Goal: Task Accomplishment & Management: Use online tool/utility

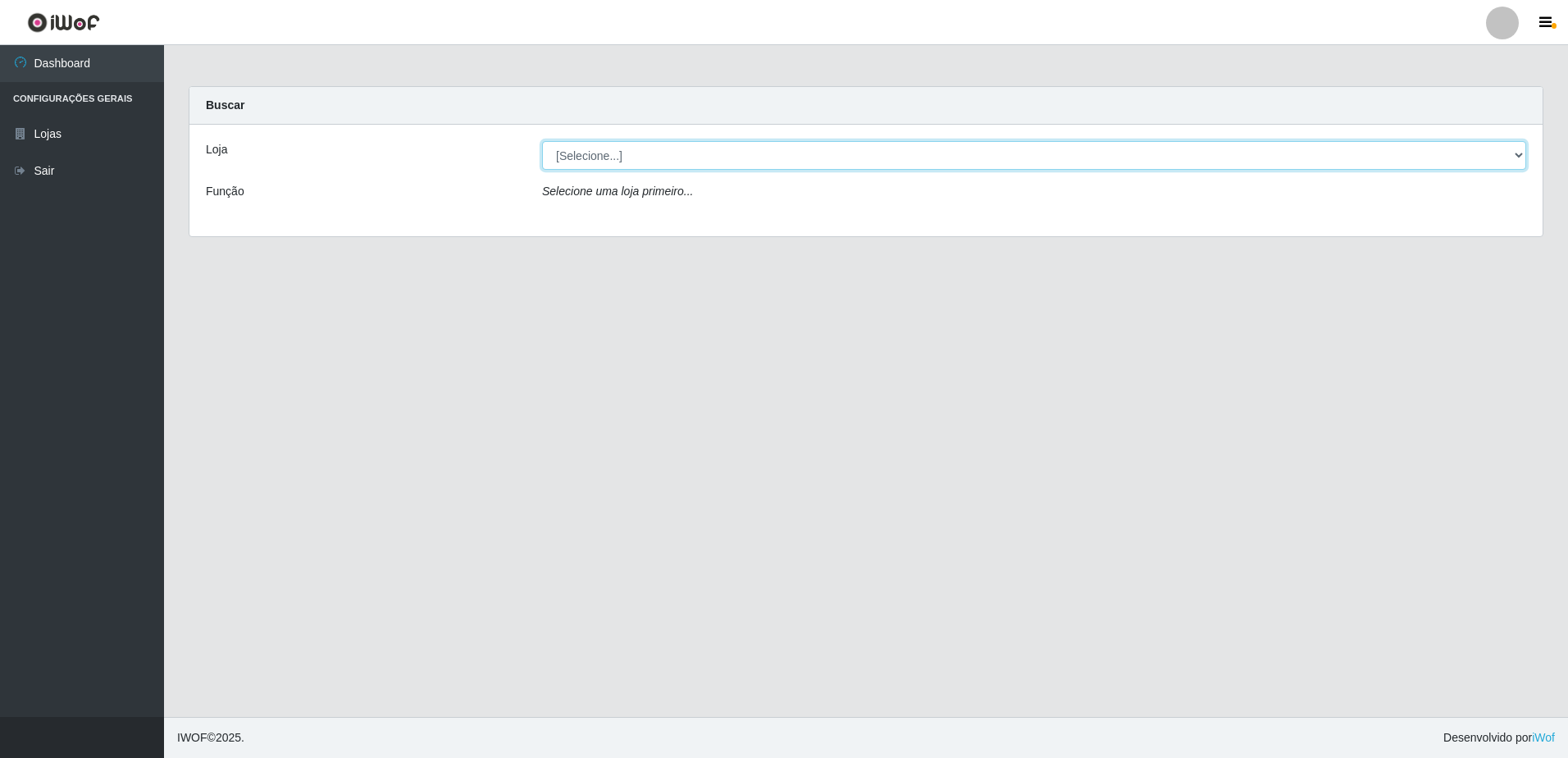
click at [1521, 155] on select "[Selecione...] Extrabom - Loja 57 Anchieta" at bounding box center [1034, 155] width 984 height 29
select select "470"
click at [542, 141] on select "[Selecione...] Extrabom - Loja 57 Anchieta" at bounding box center [1034, 155] width 984 height 29
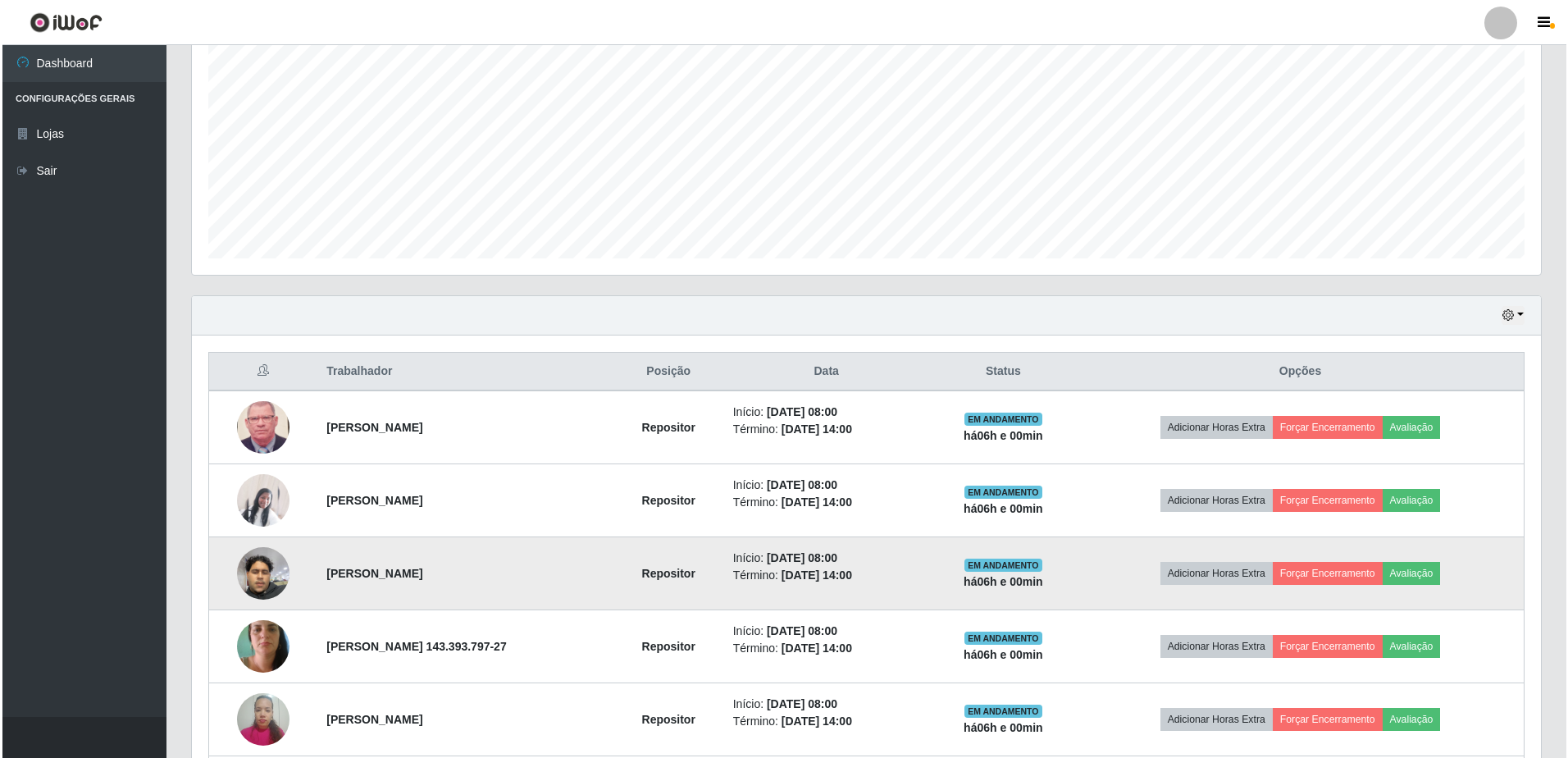
scroll to position [410, 0]
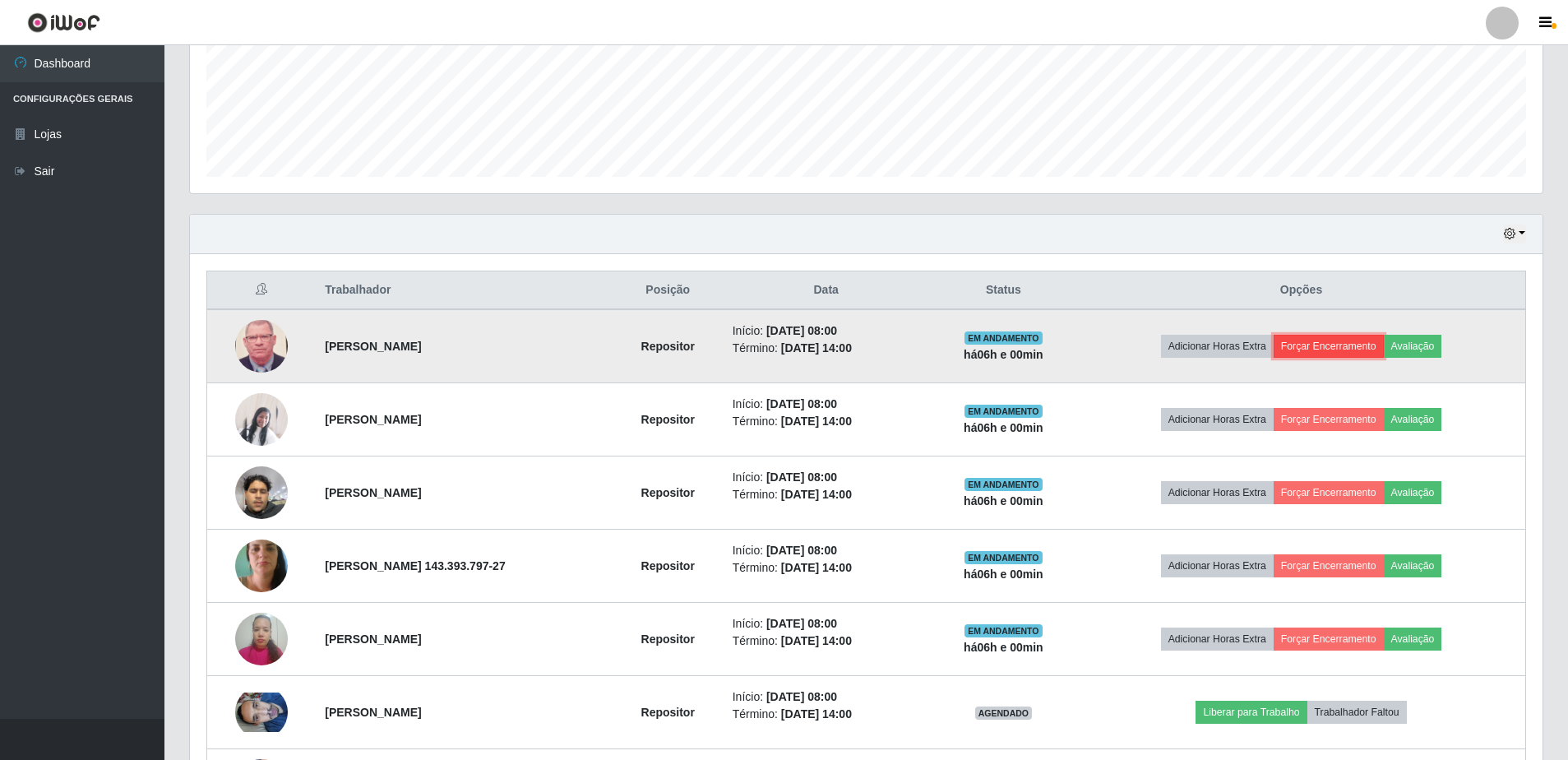
click at [1328, 350] on button "Forçar Encerramento" at bounding box center [1329, 346] width 110 height 23
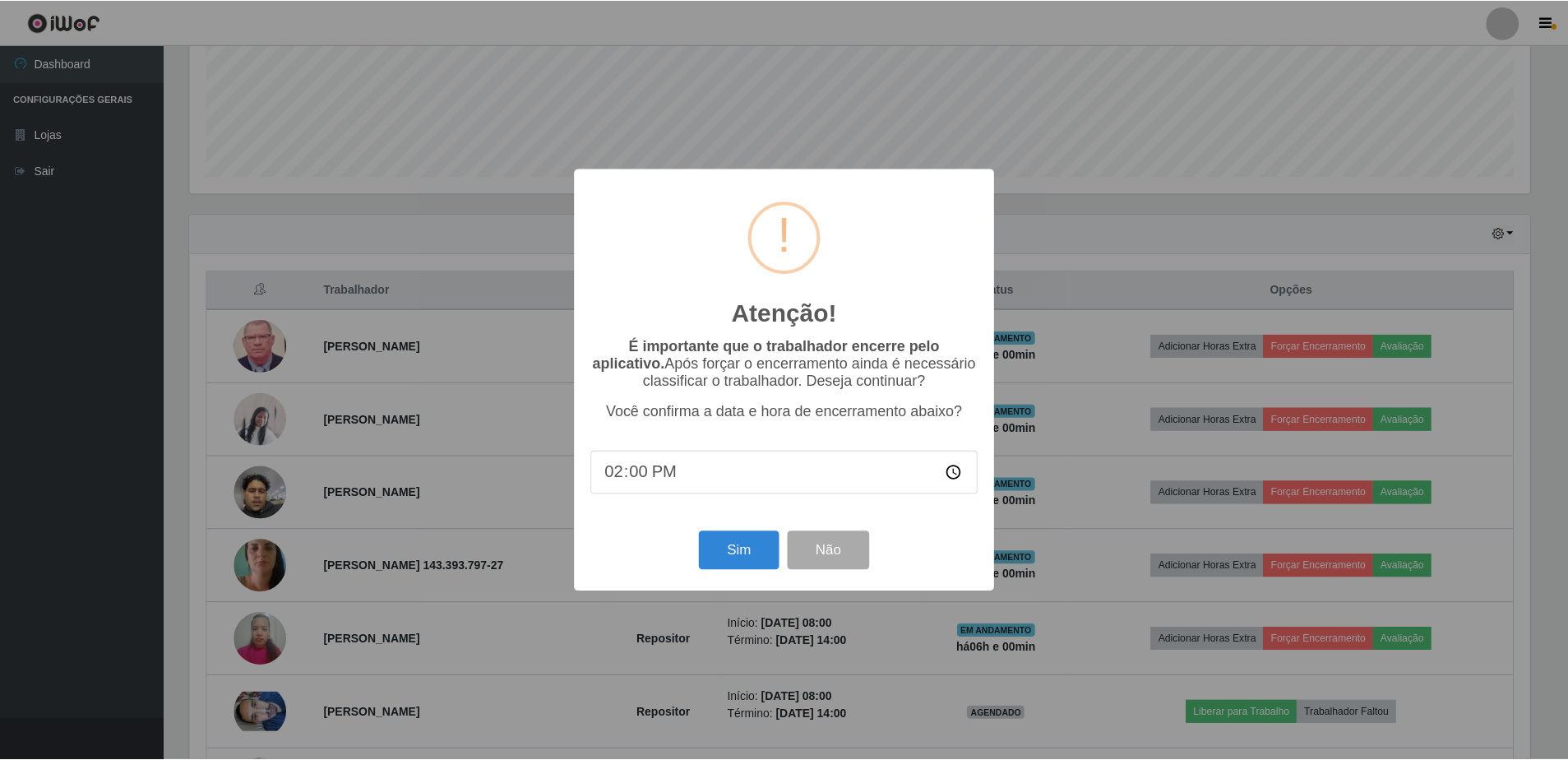
scroll to position [341, 1345]
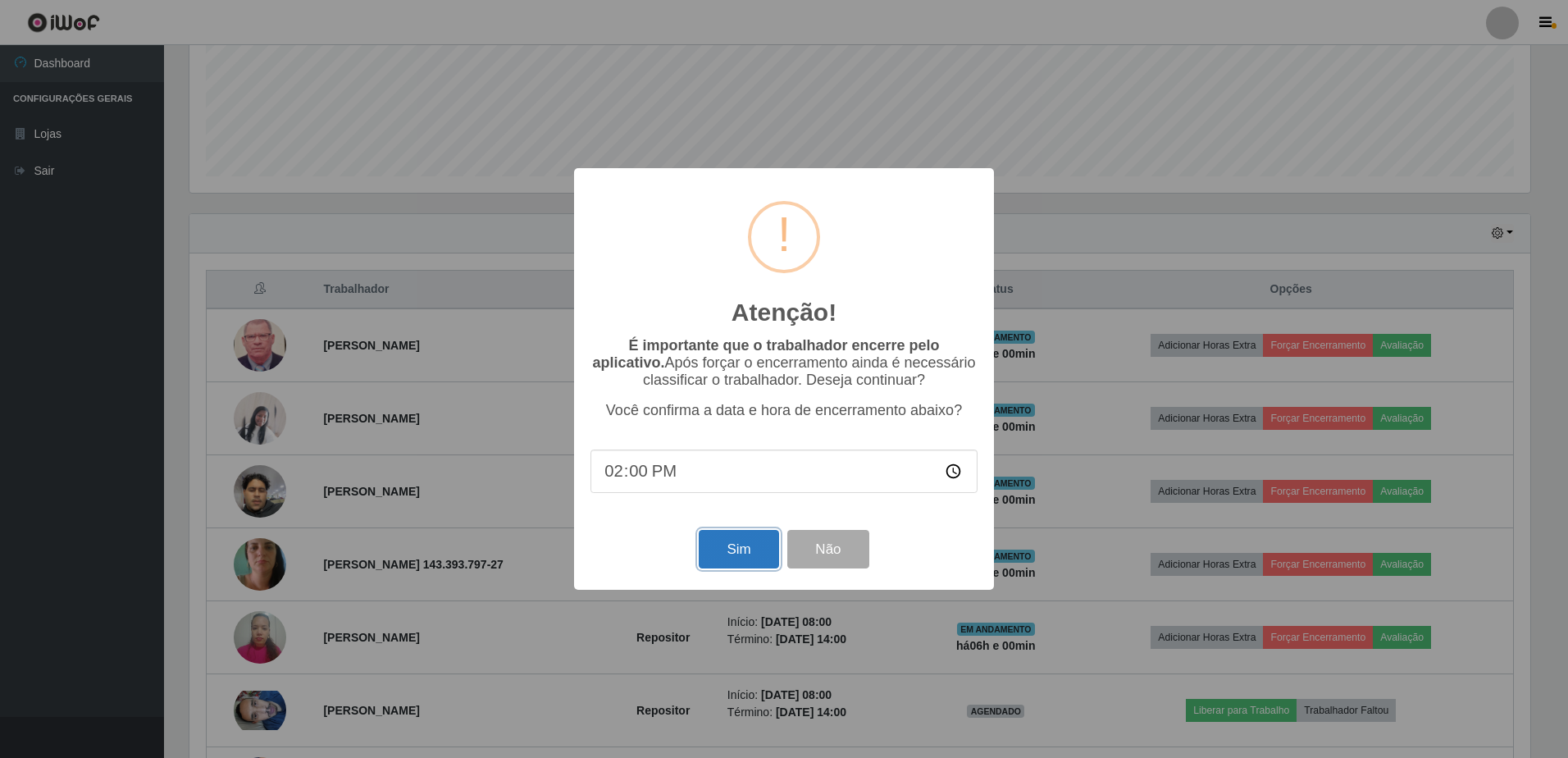
click at [747, 554] on button "Sim" at bounding box center [738, 549] width 79 height 39
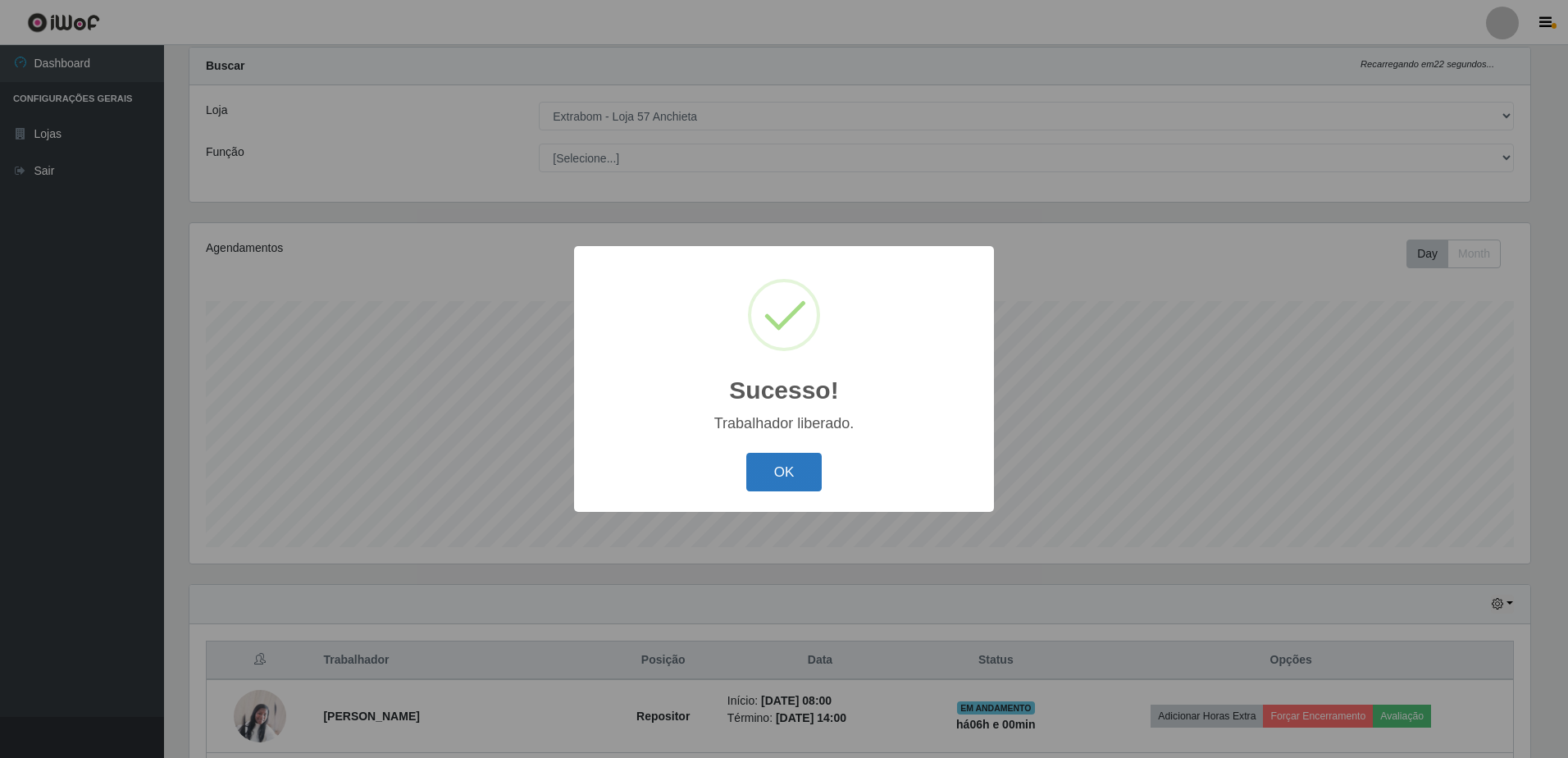
click at [793, 473] on button "OK" at bounding box center [784, 472] width 77 height 39
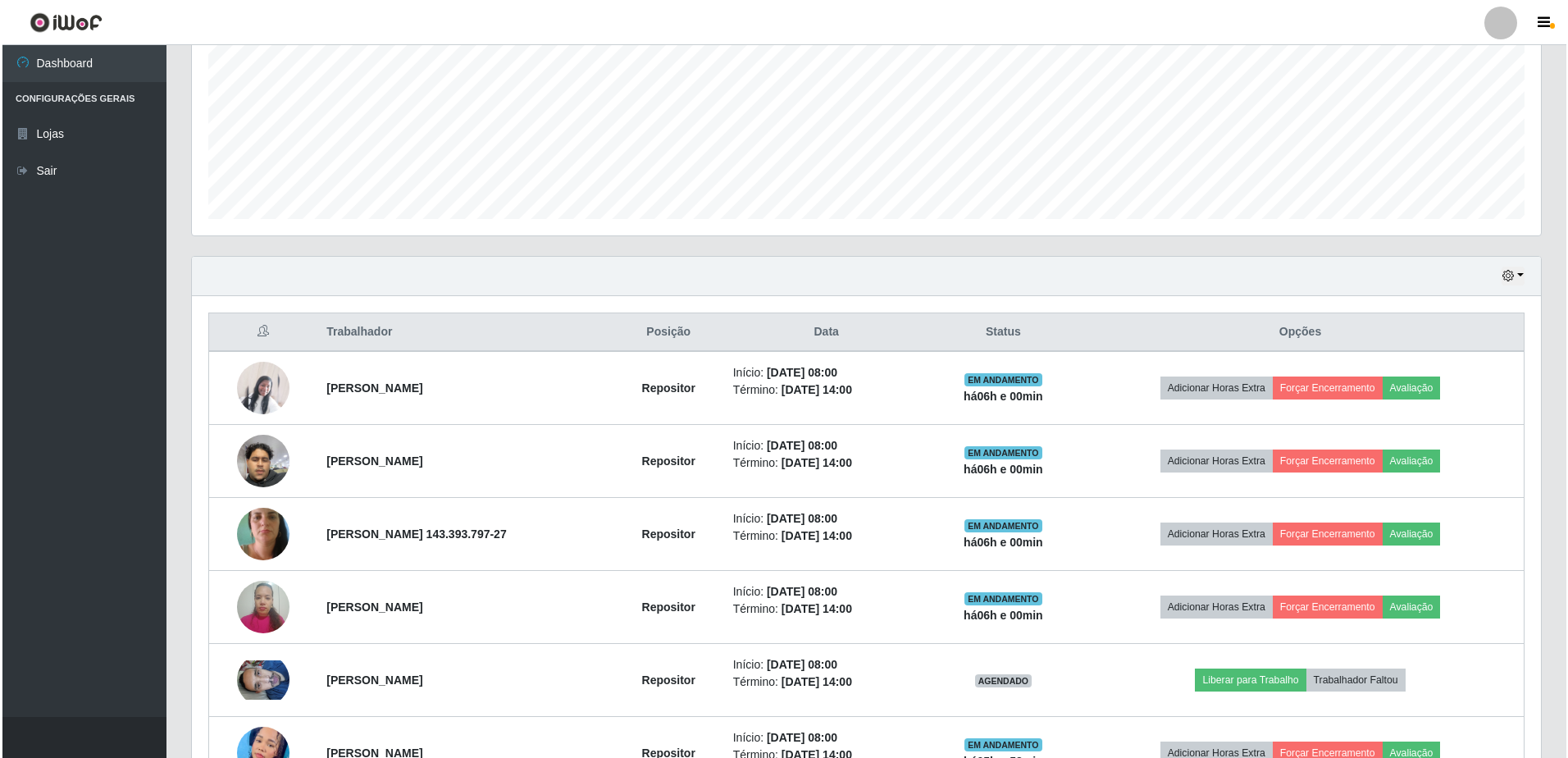
scroll to position [449, 0]
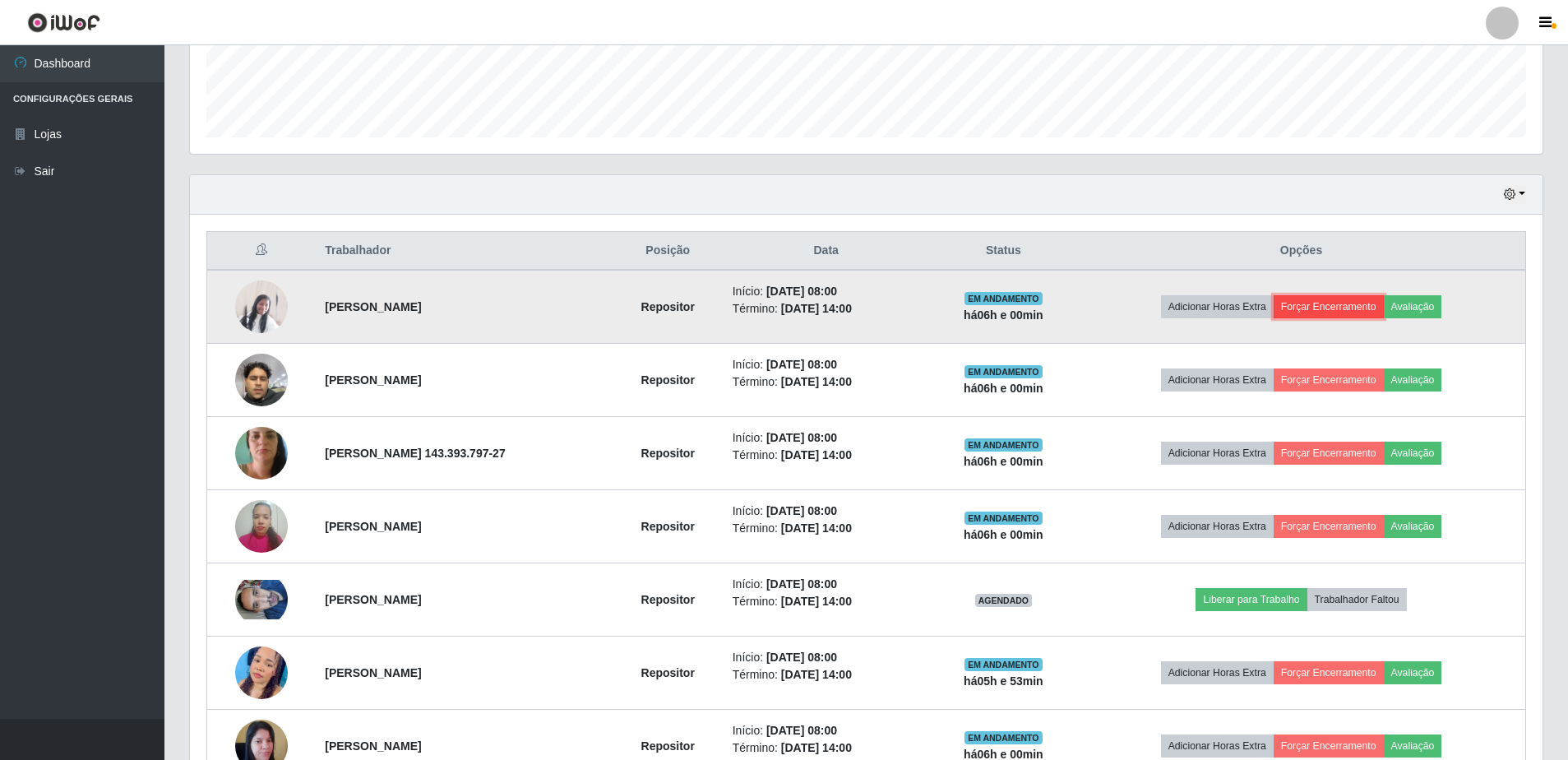
click at [1326, 302] on button "Forçar Encerramento" at bounding box center [1329, 306] width 110 height 23
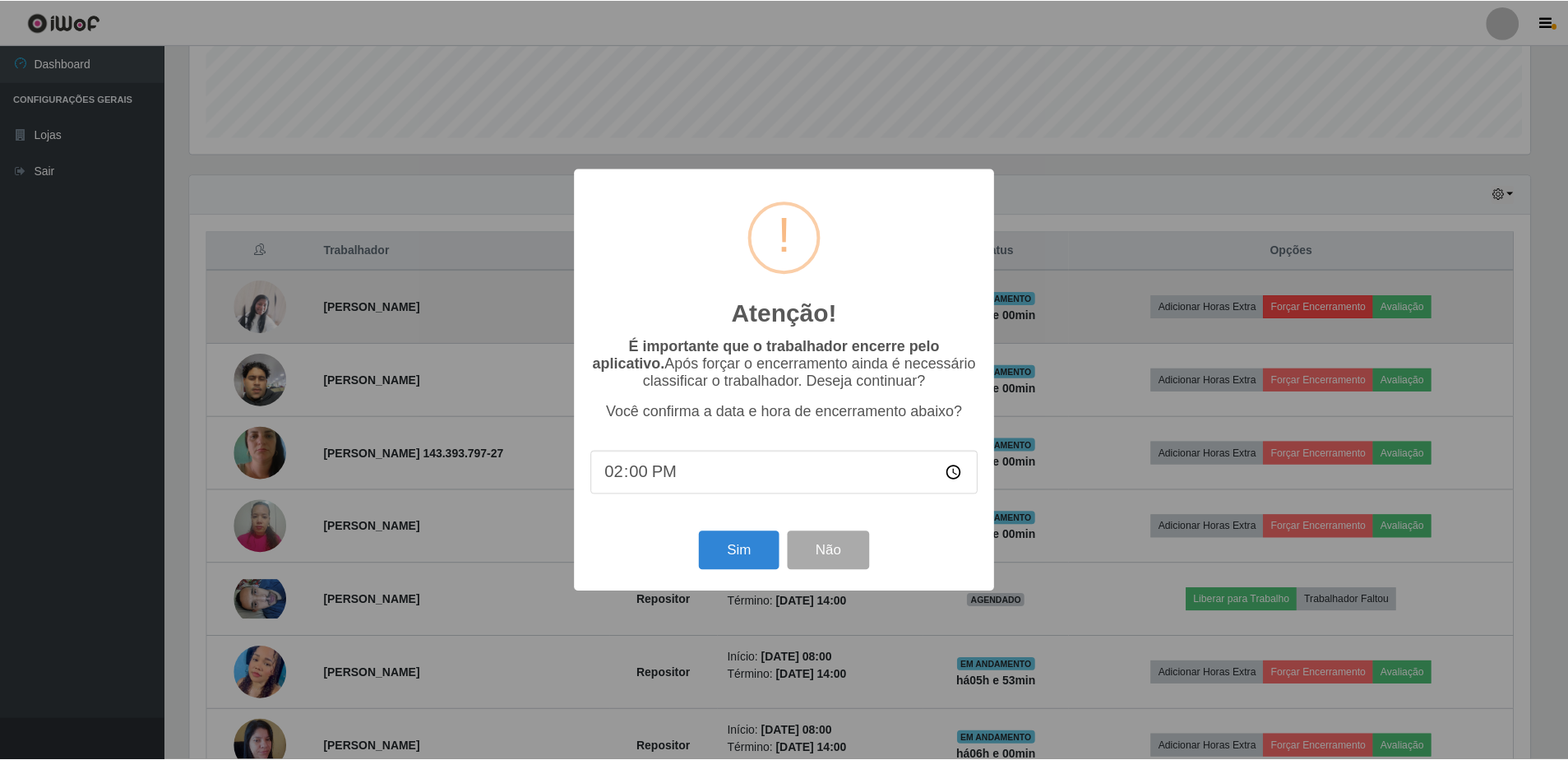
scroll to position [341, 1345]
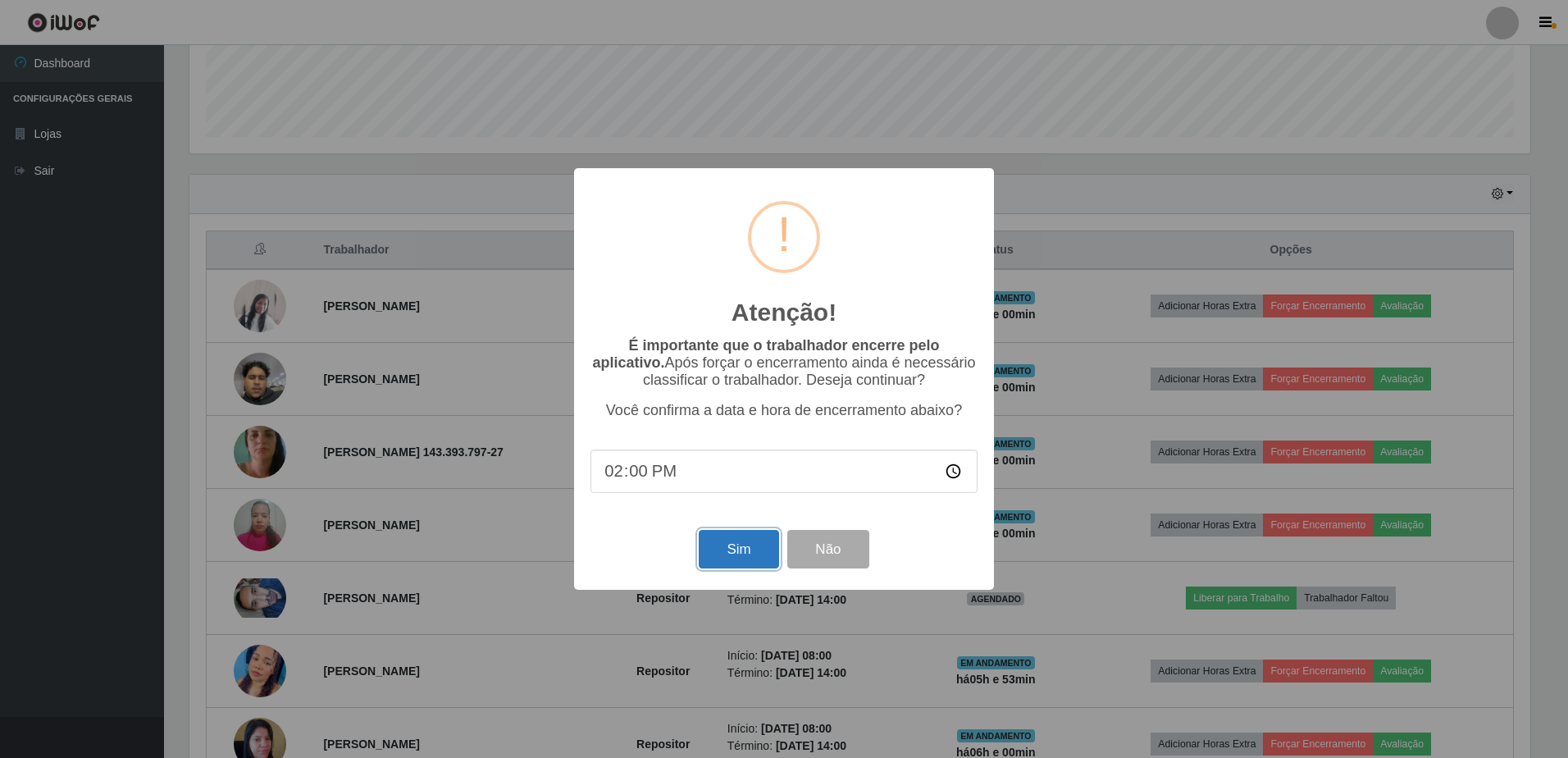
click at [744, 563] on button "Sim" at bounding box center [738, 549] width 79 height 39
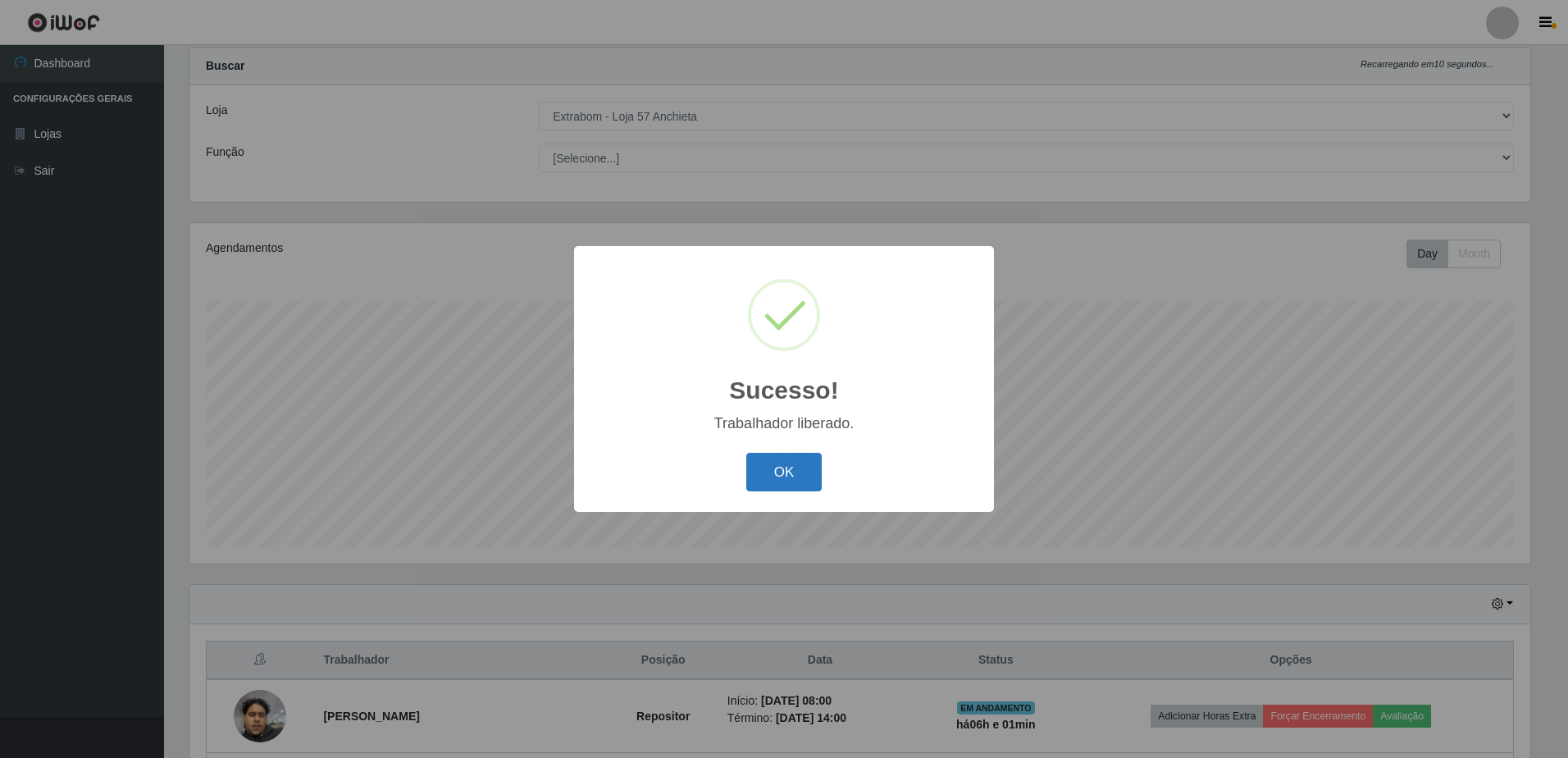
click at [804, 459] on button "OK" at bounding box center [784, 472] width 77 height 39
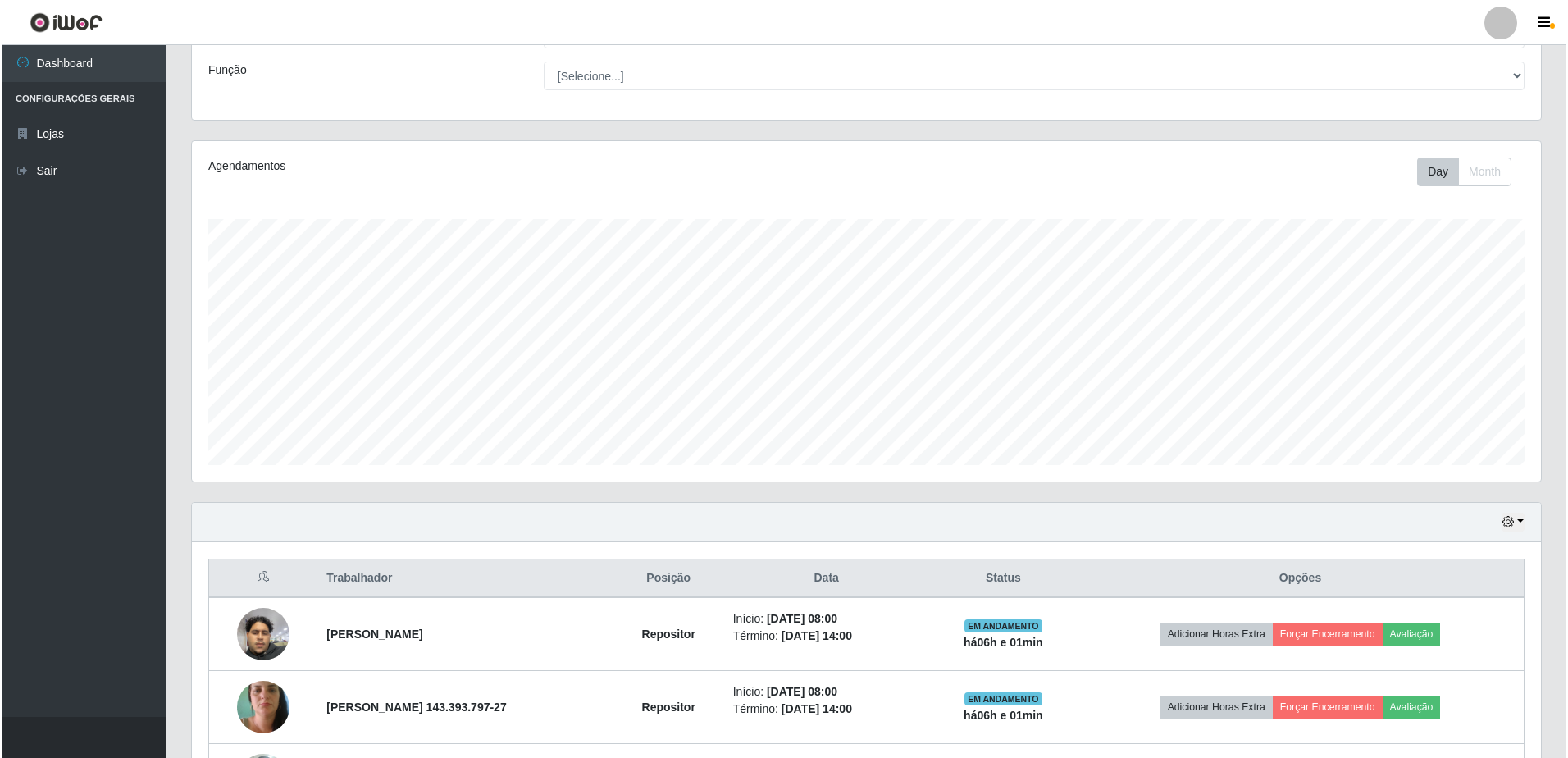
scroll to position [203, 0]
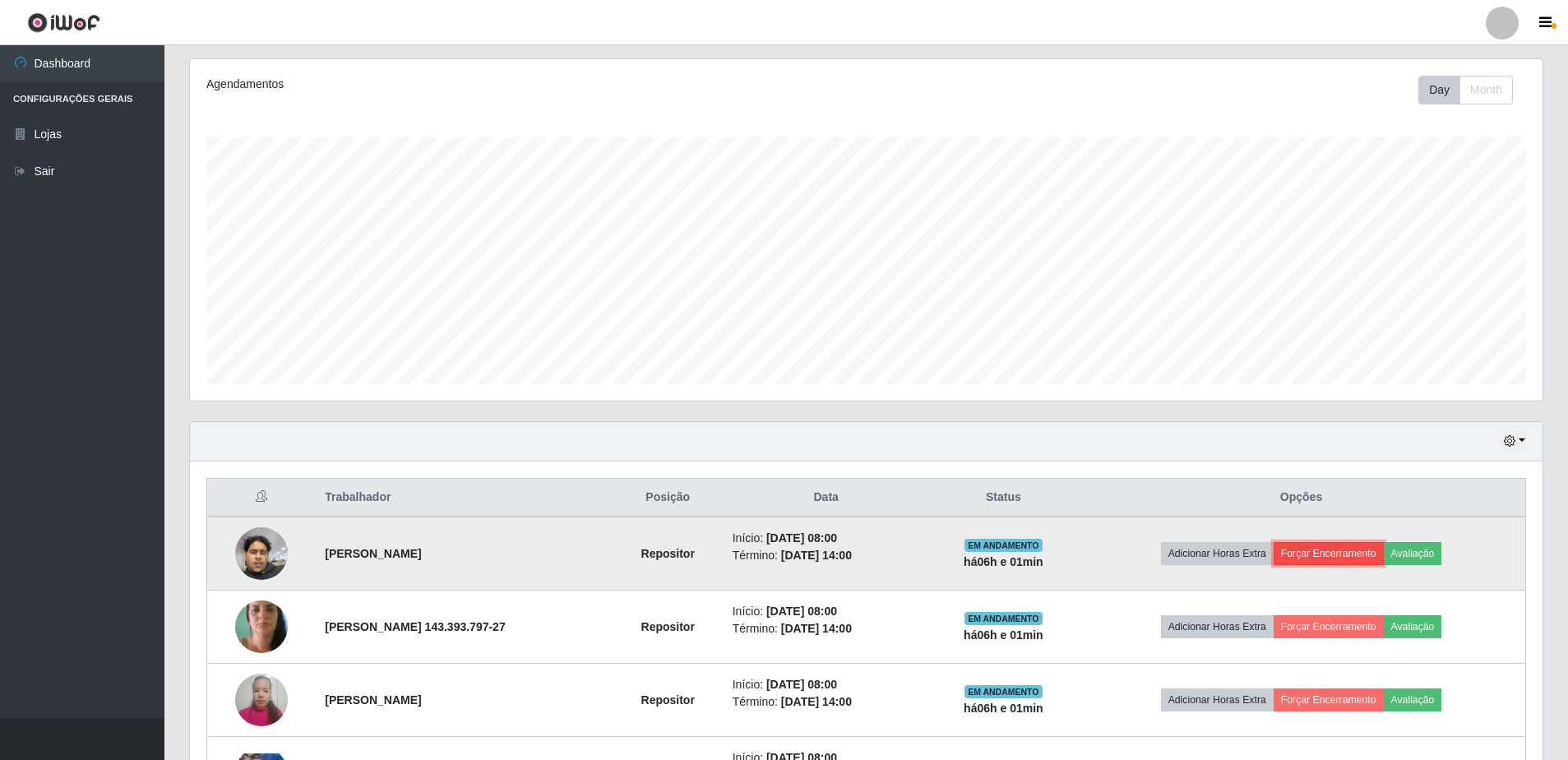
click at [1316, 545] on button "Forçar Encerramento" at bounding box center [1329, 553] width 110 height 23
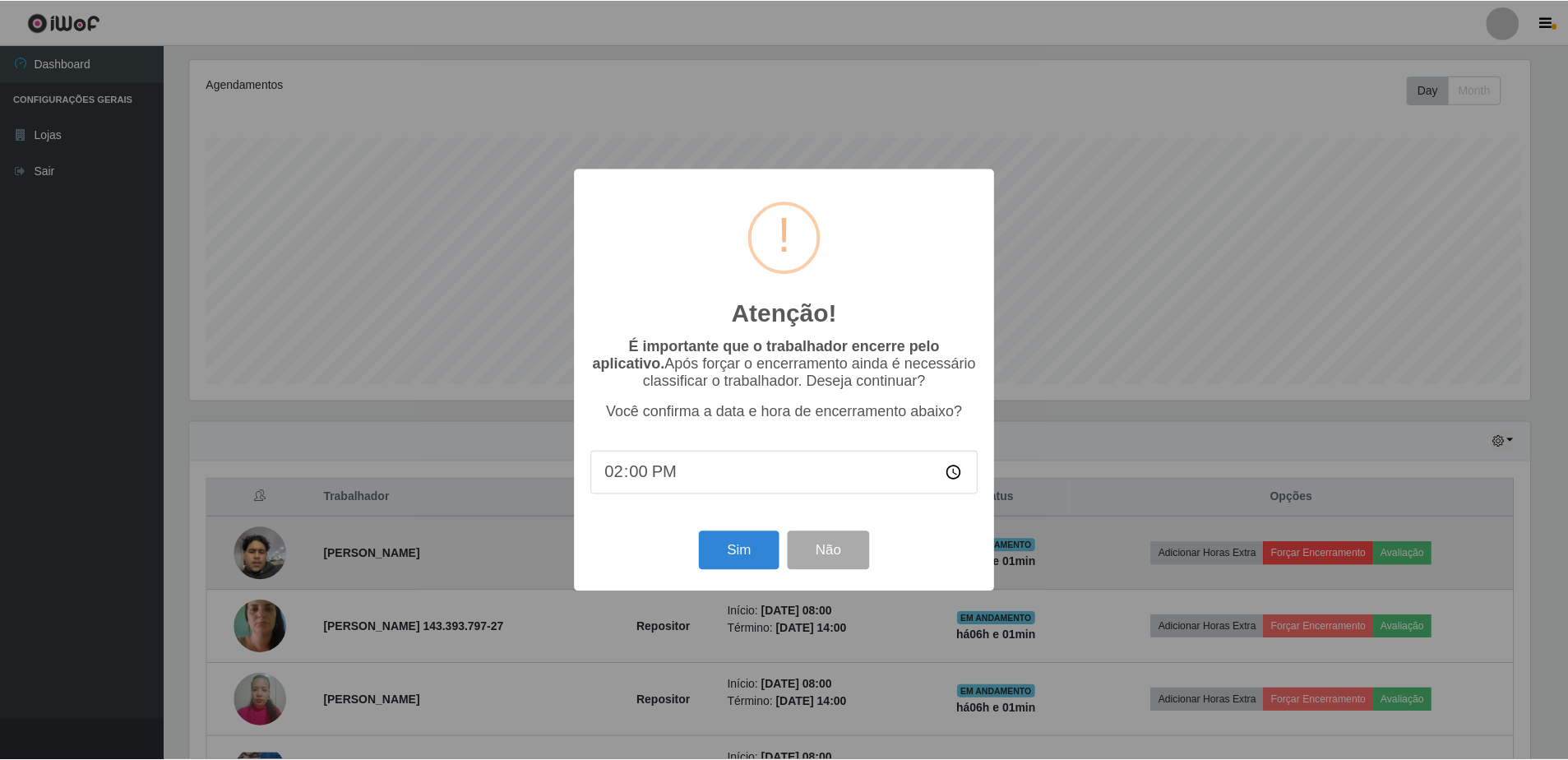
scroll to position [341, 1345]
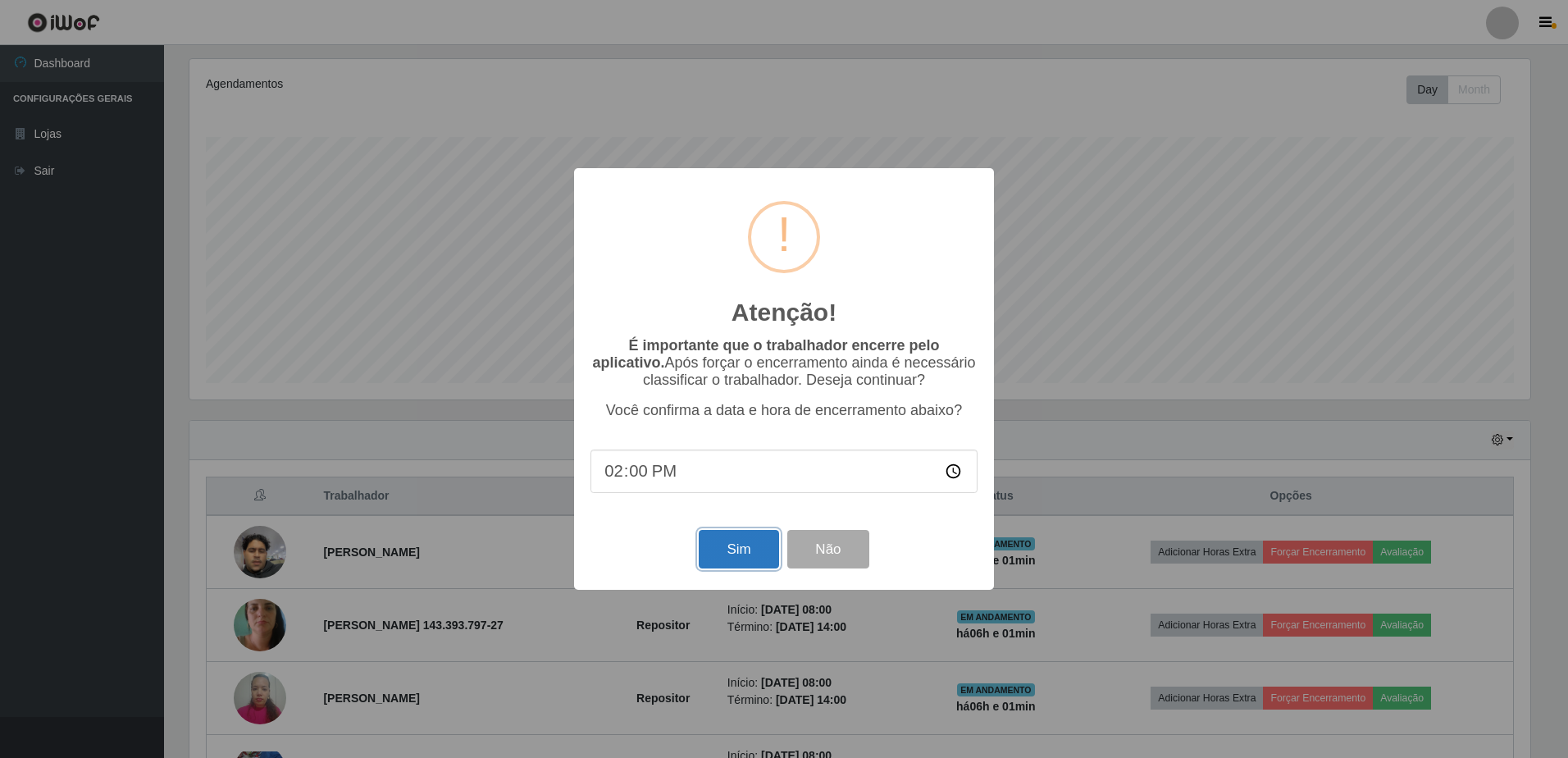
click at [754, 558] on button "Sim" at bounding box center [738, 549] width 79 height 39
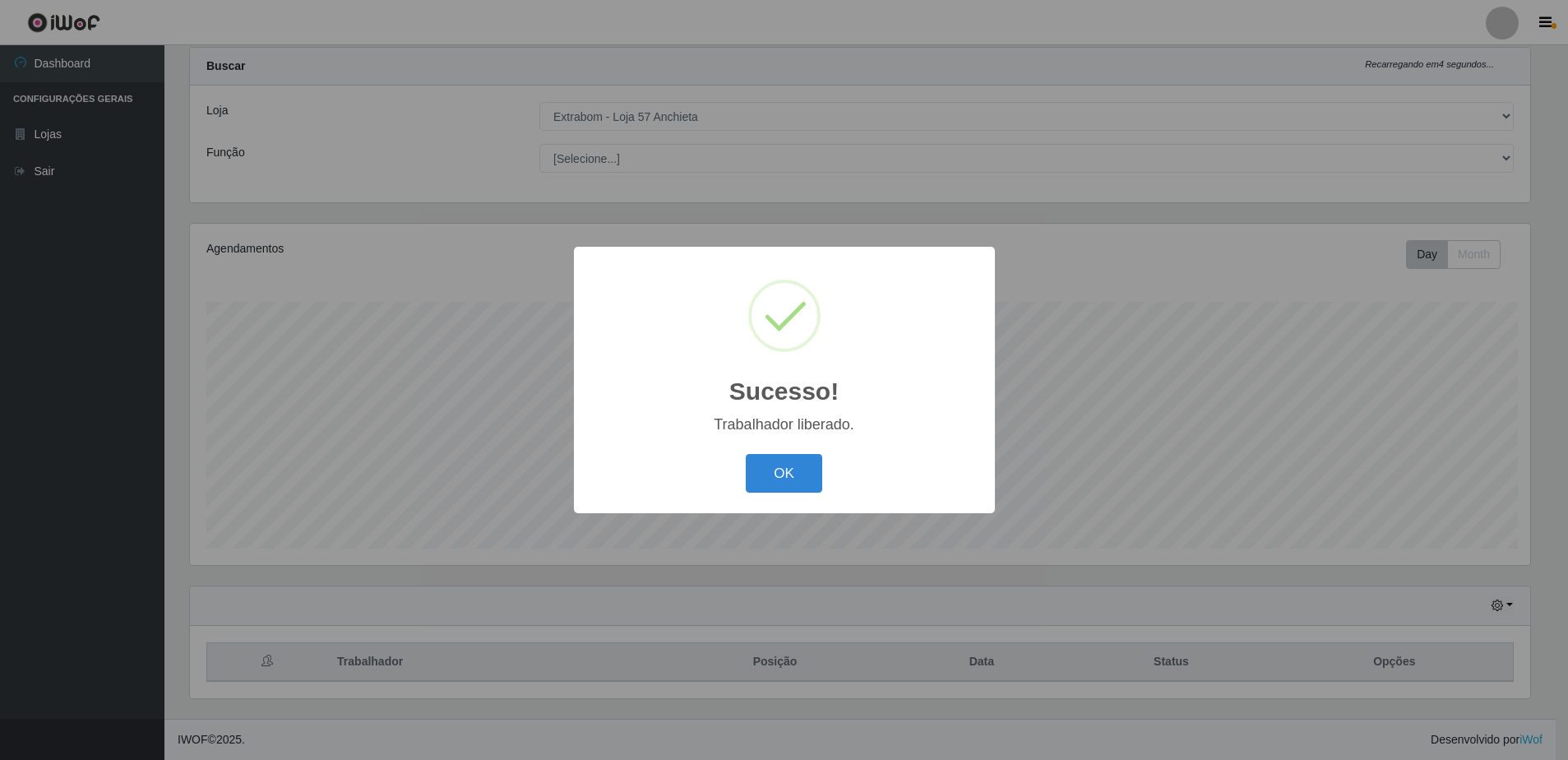
scroll to position [0, 0]
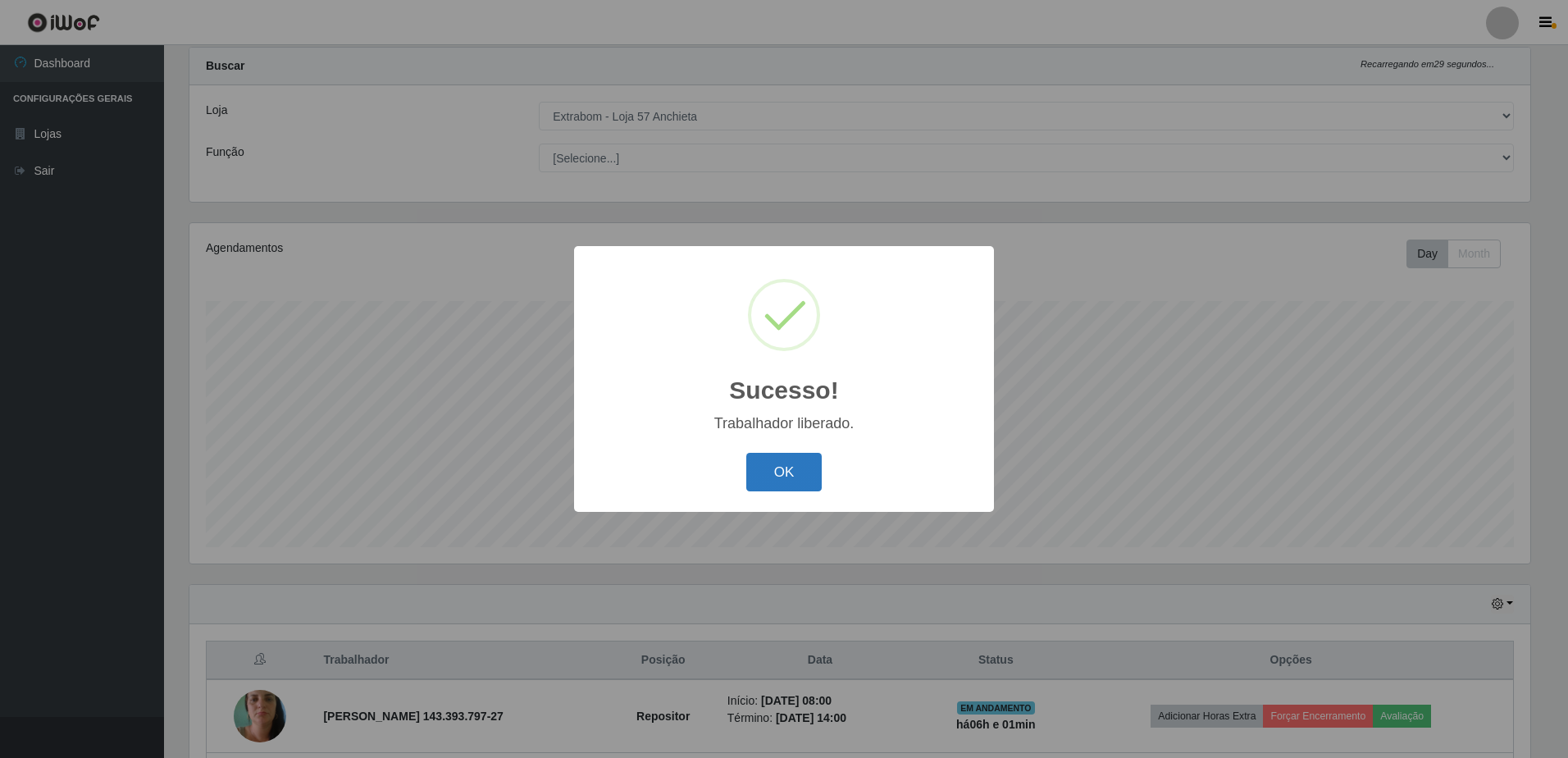
click at [789, 478] on button "OK" at bounding box center [784, 472] width 77 height 39
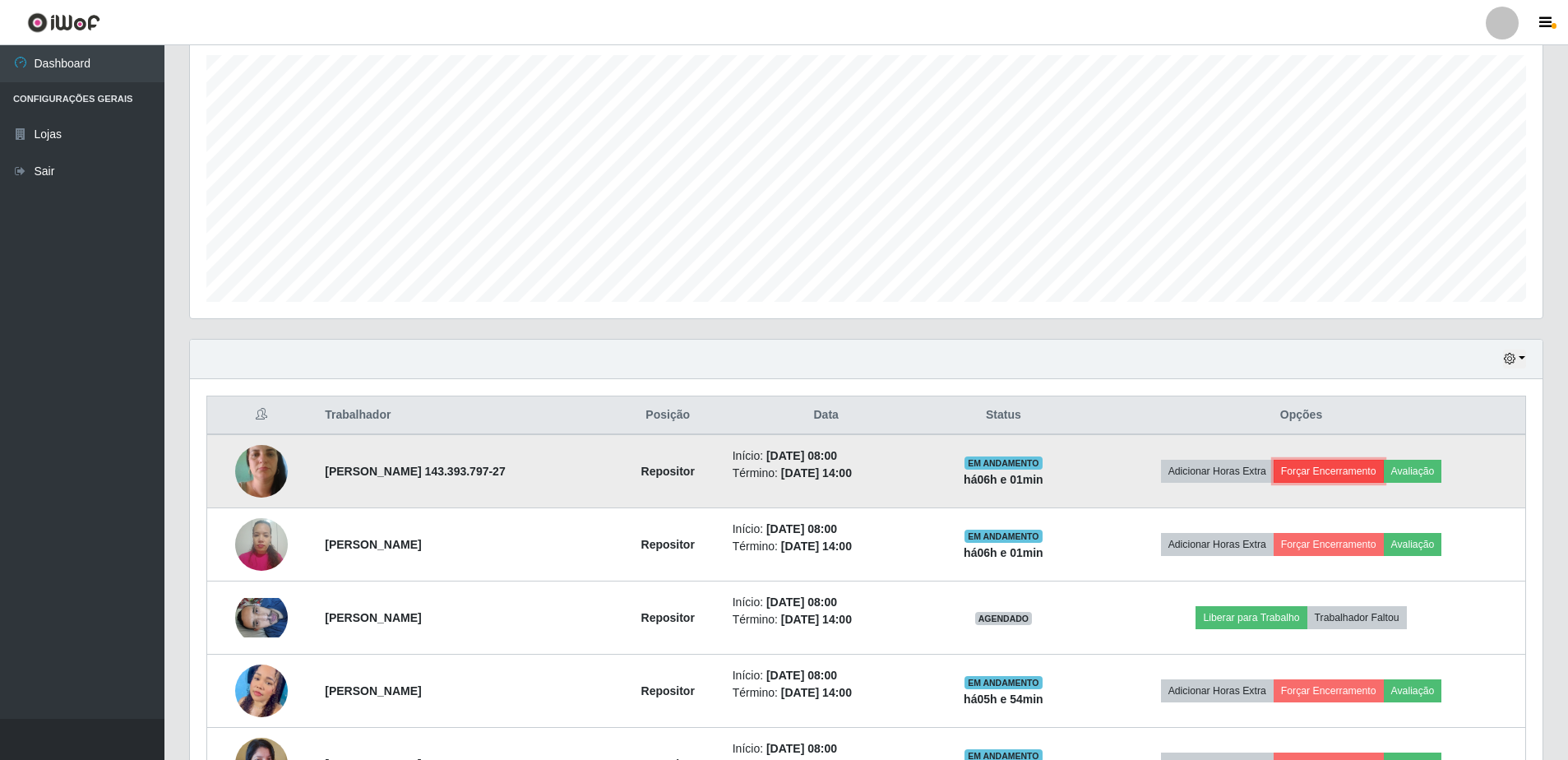
click at [1332, 474] on button "Forçar Encerramento" at bounding box center [1329, 471] width 110 height 23
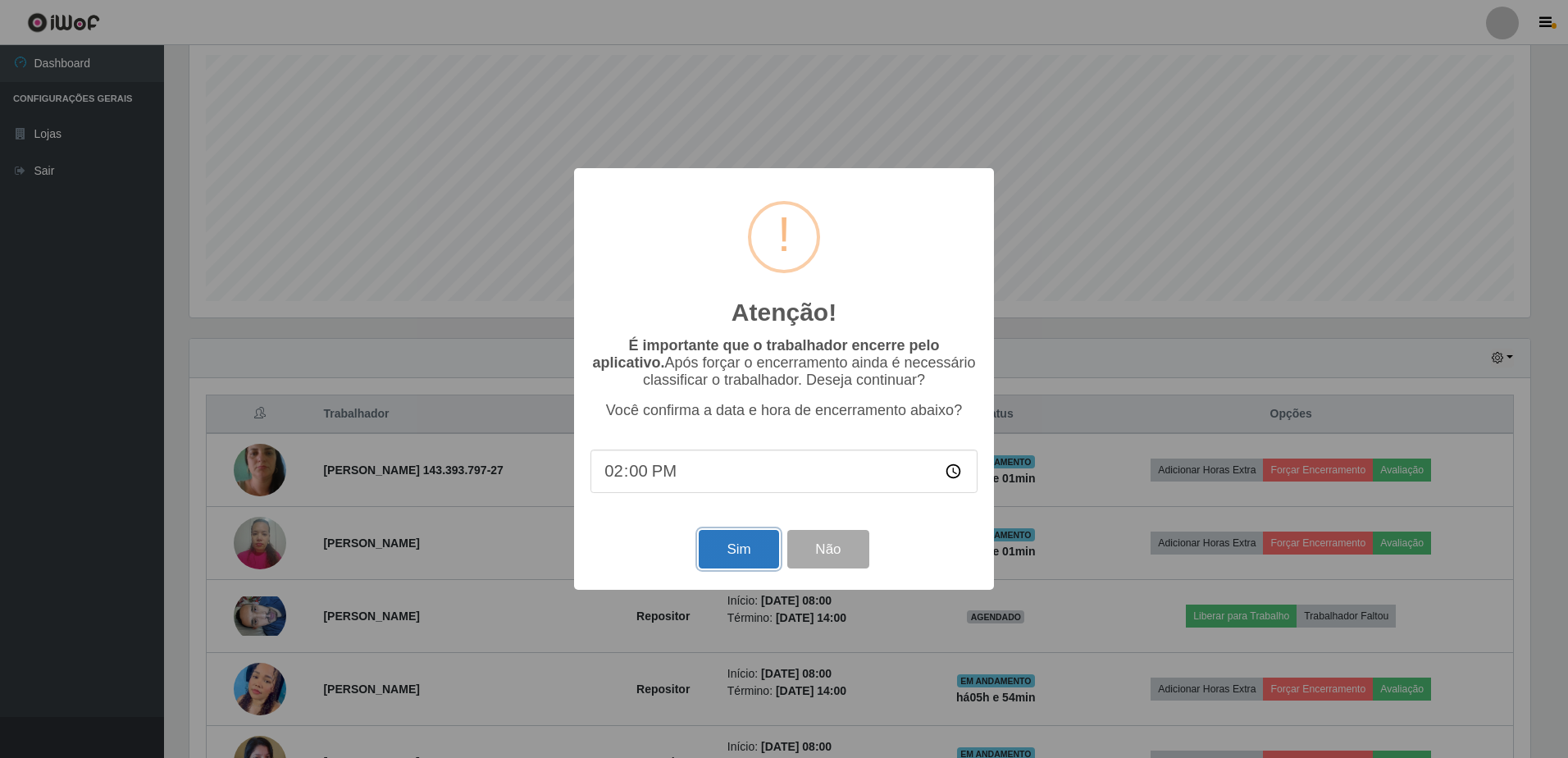
click at [759, 555] on button "Sim" at bounding box center [738, 549] width 79 height 39
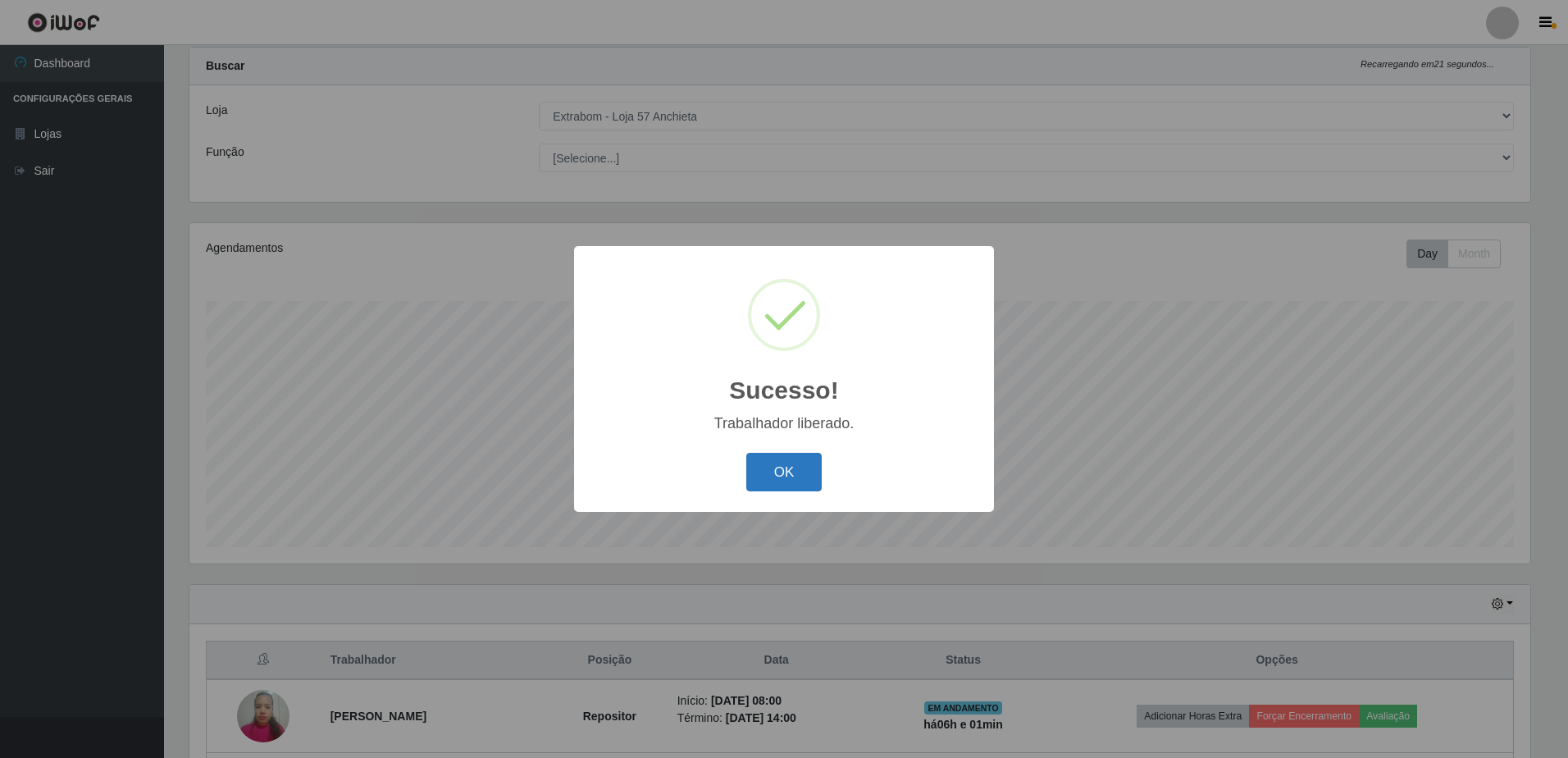
click at [795, 470] on button "OK" at bounding box center [784, 472] width 77 height 39
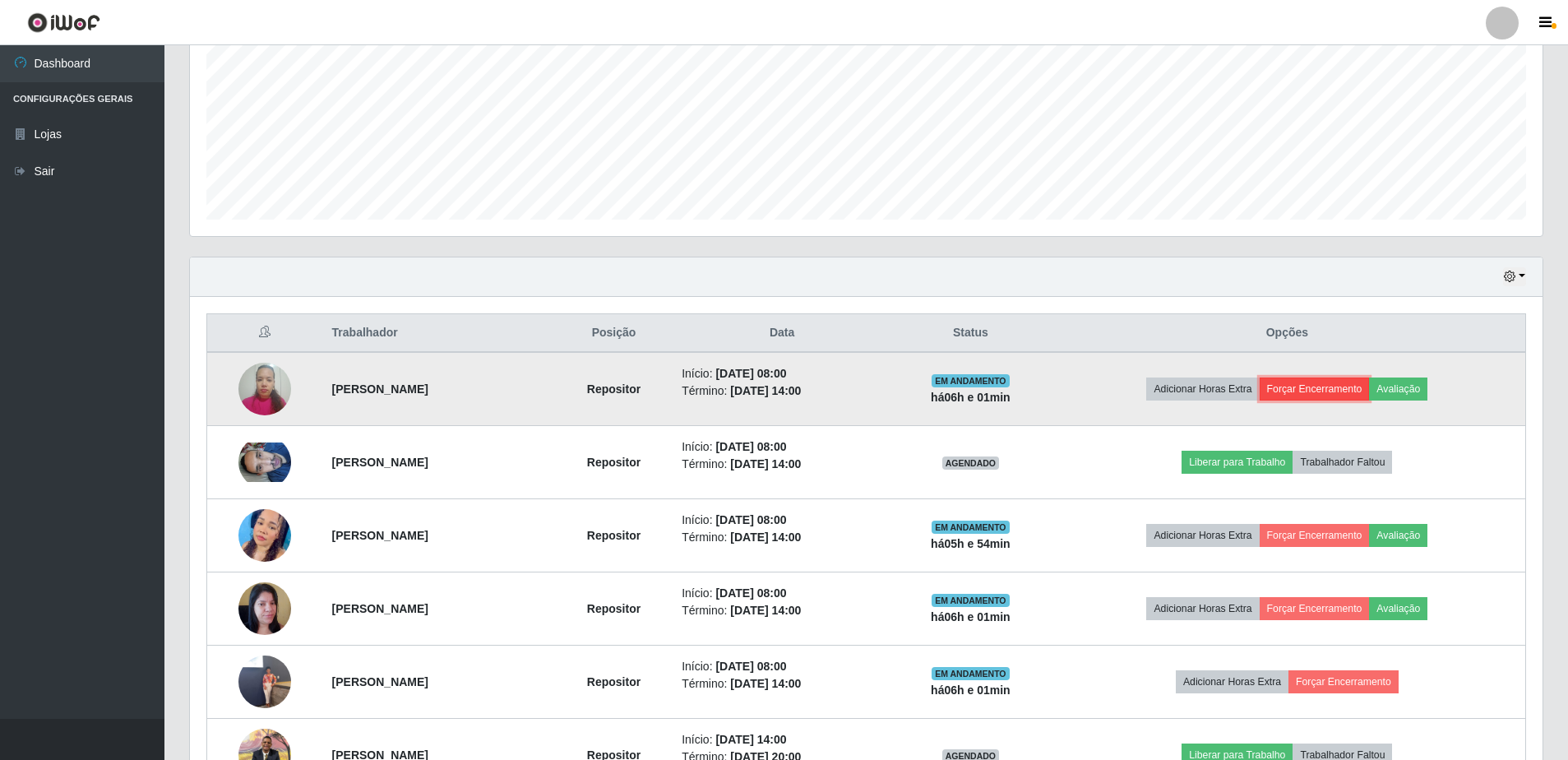
click at [1330, 383] on button "Forçar Encerramento" at bounding box center [1315, 388] width 110 height 23
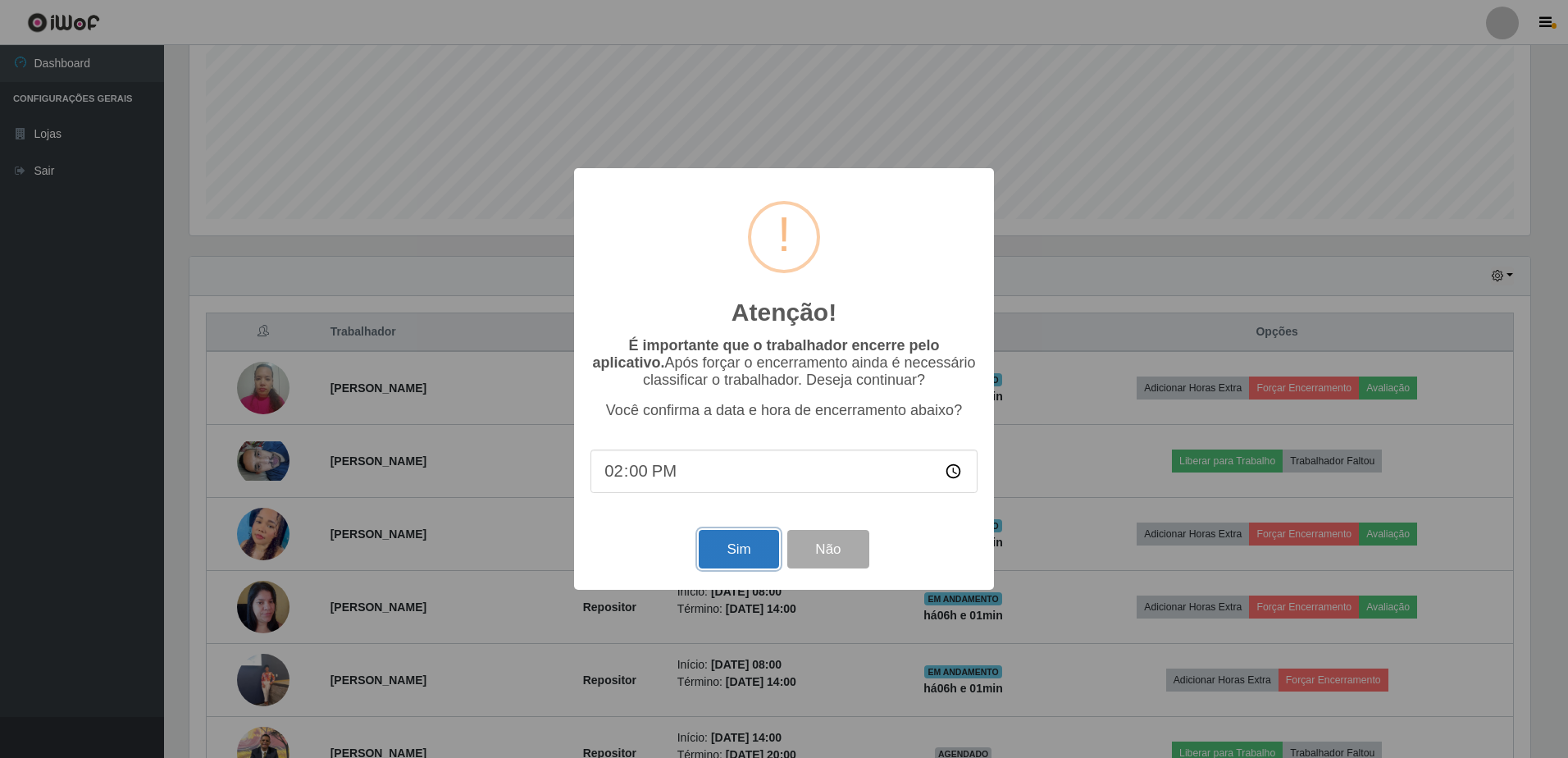
click at [738, 549] on button "Sim" at bounding box center [738, 549] width 79 height 39
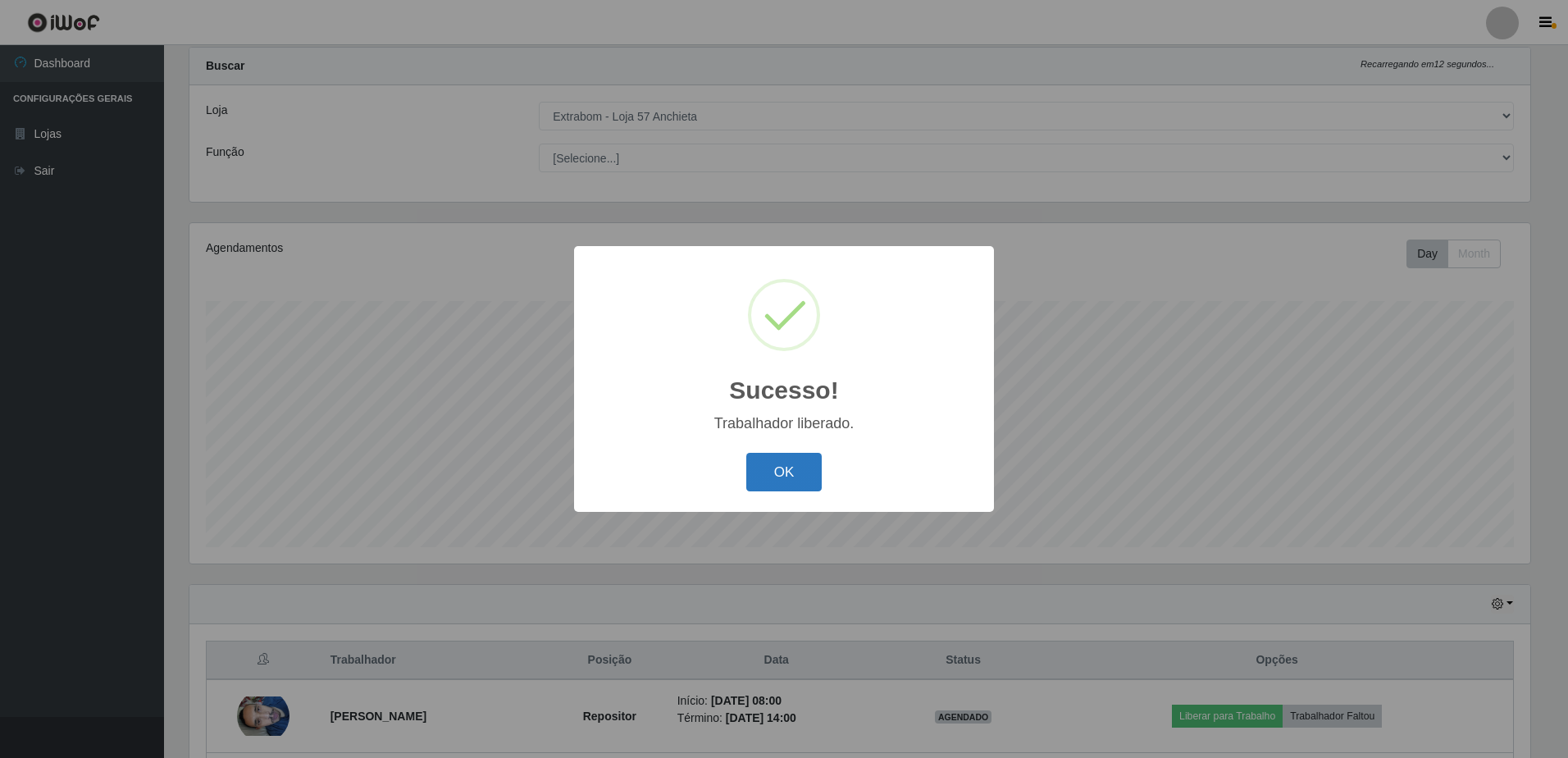
click at [800, 473] on button "OK" at bounding box center [784, 472] width 77 height 39
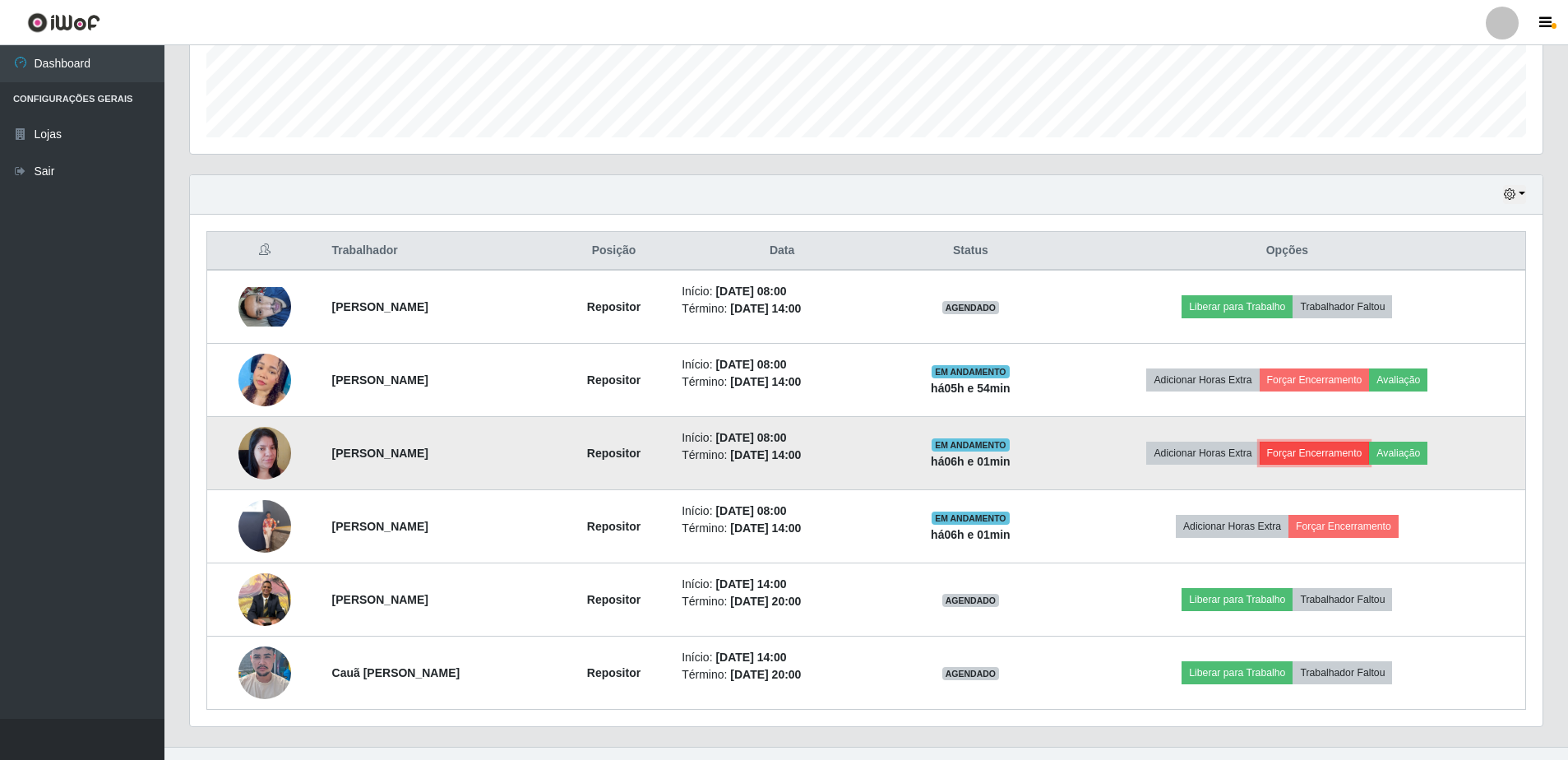
click at [1321, 455] on button "Forçar Encerramento" at bounding box center [1315, 453] width 110 height 23
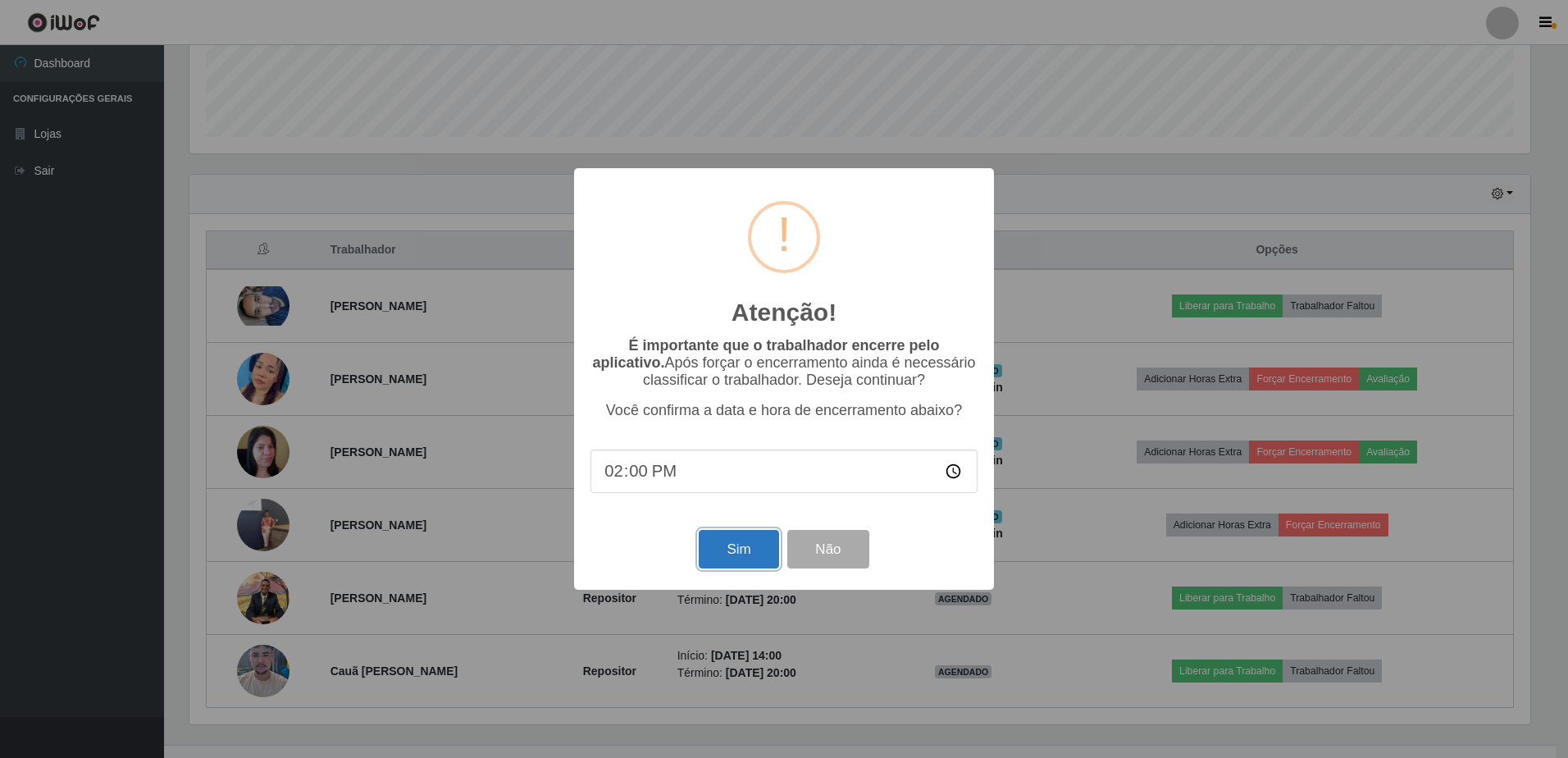
click at [732, 552] on button "Sim" at bounding box center [738, 549] width 79 height 39
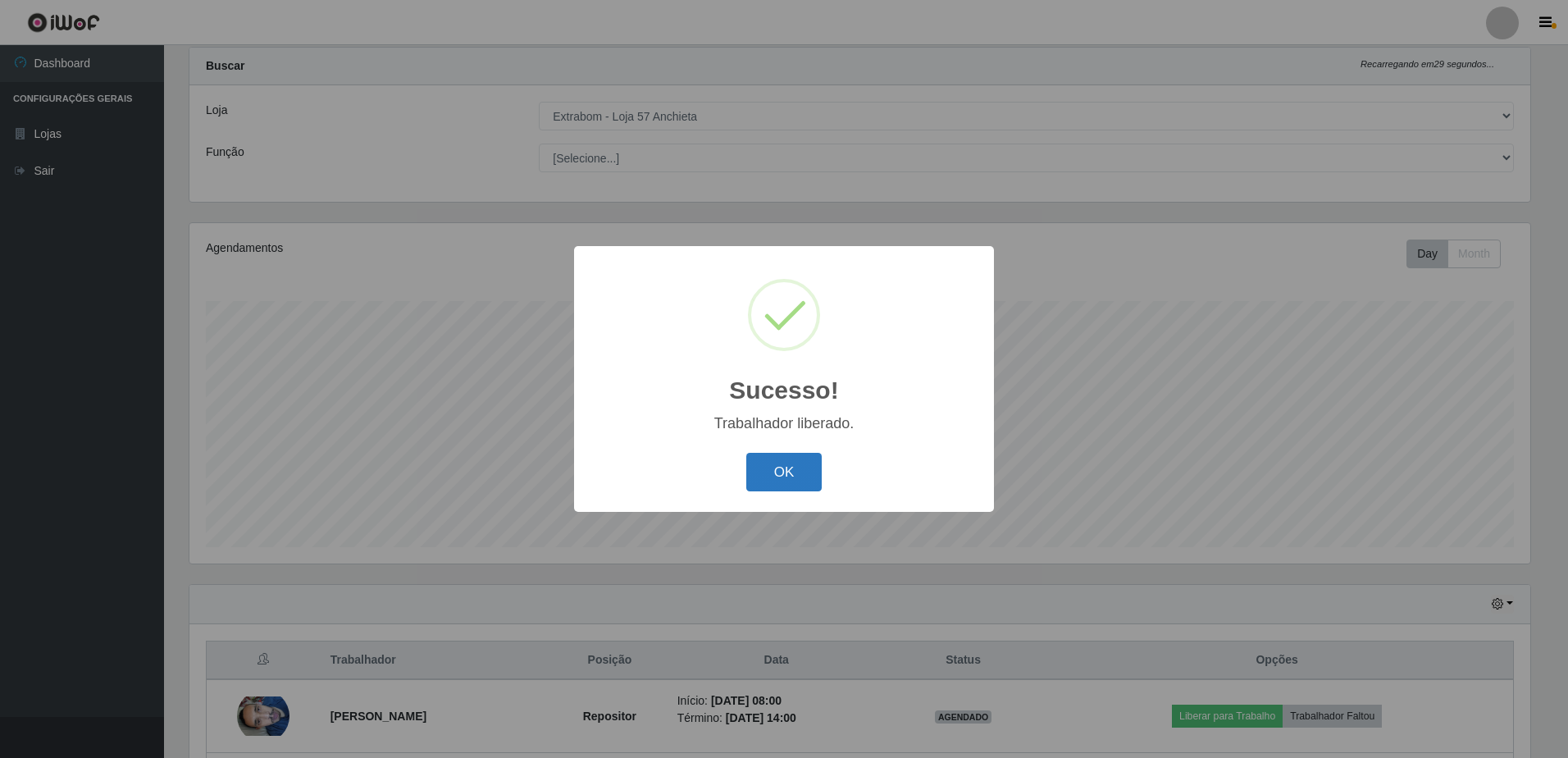
click at [759, 472] on button "OK" at bounding box center [784, 472] width 77 height 39
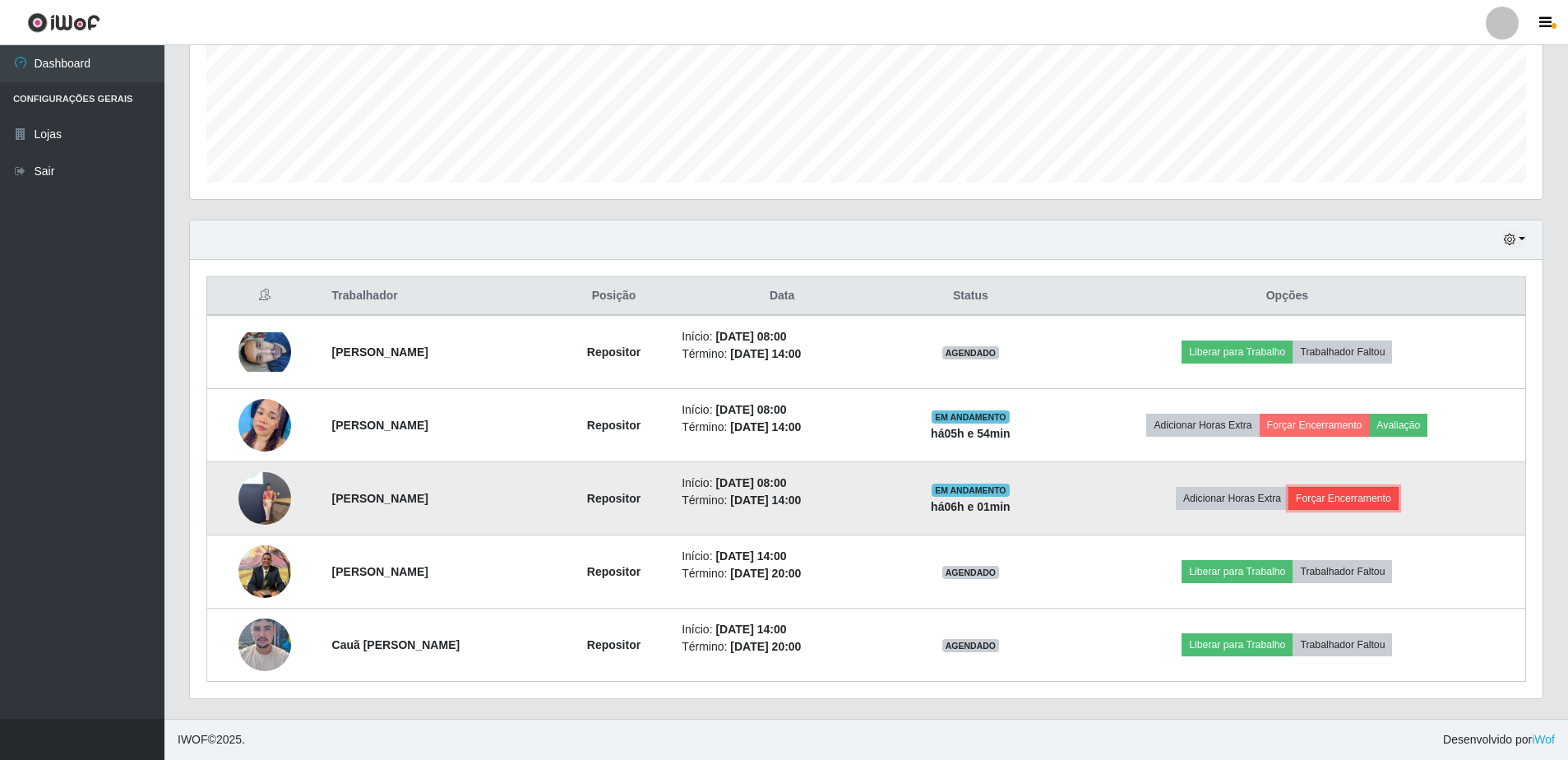
click at [1343, 499] on button "Forçar Encerramento" at bounding box center [1343, 498] width 110 height 23
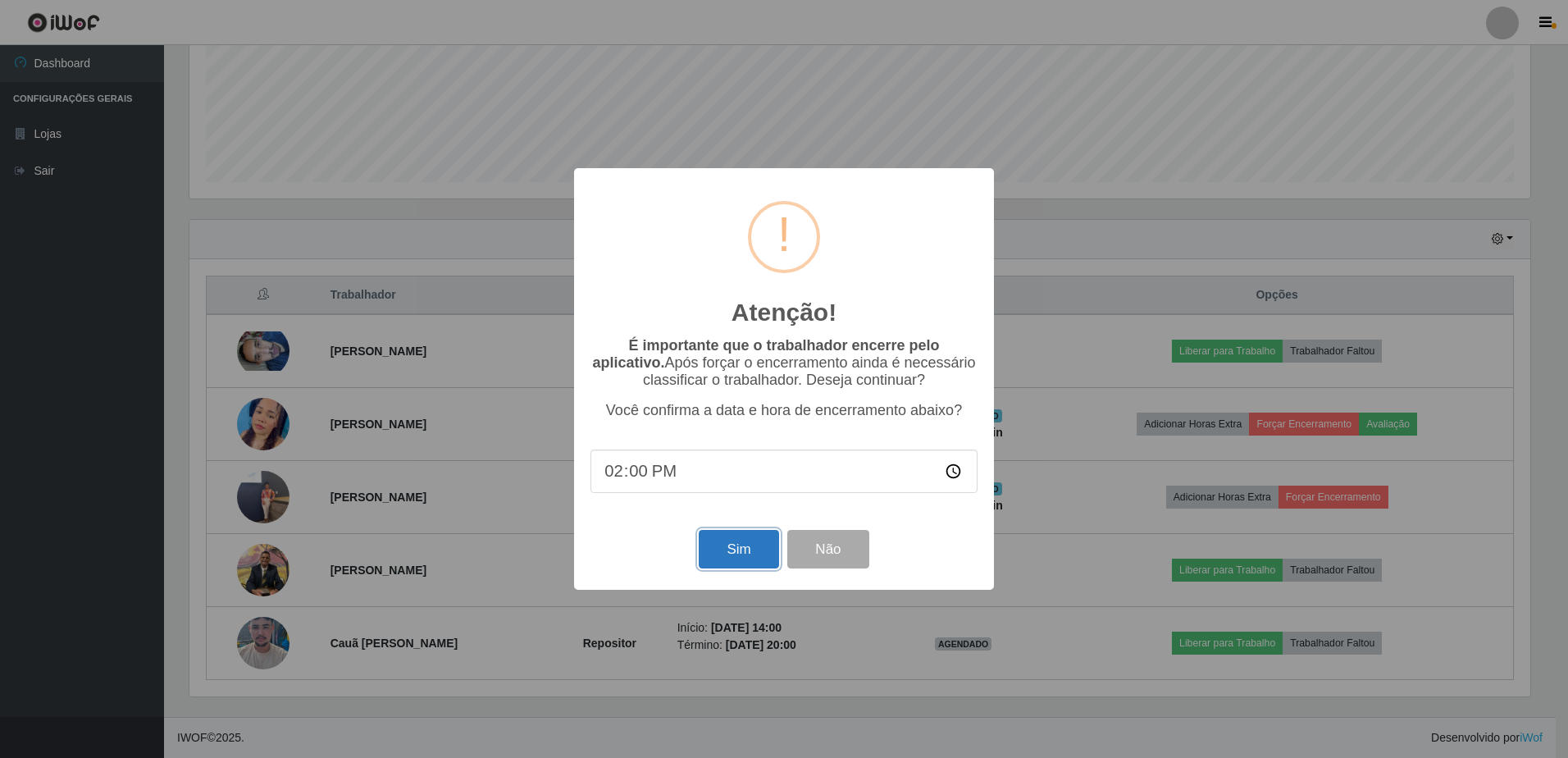
click at [760, 556] on button "Sim" at bounding box center [738, 549] width 79 height 39
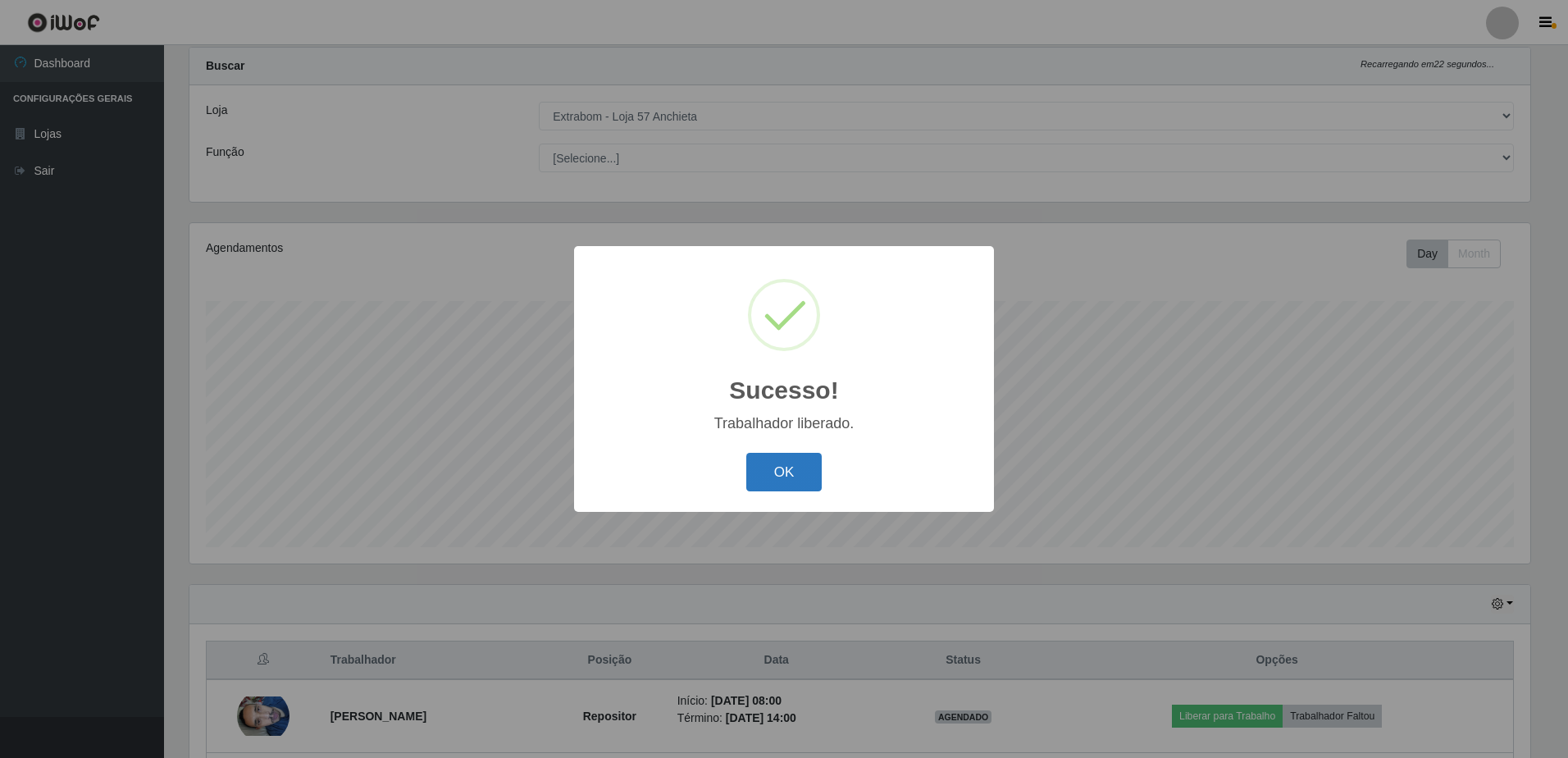
click at [791, 479] on button "OK" at bounding box center [784, 472] width 77 height 39
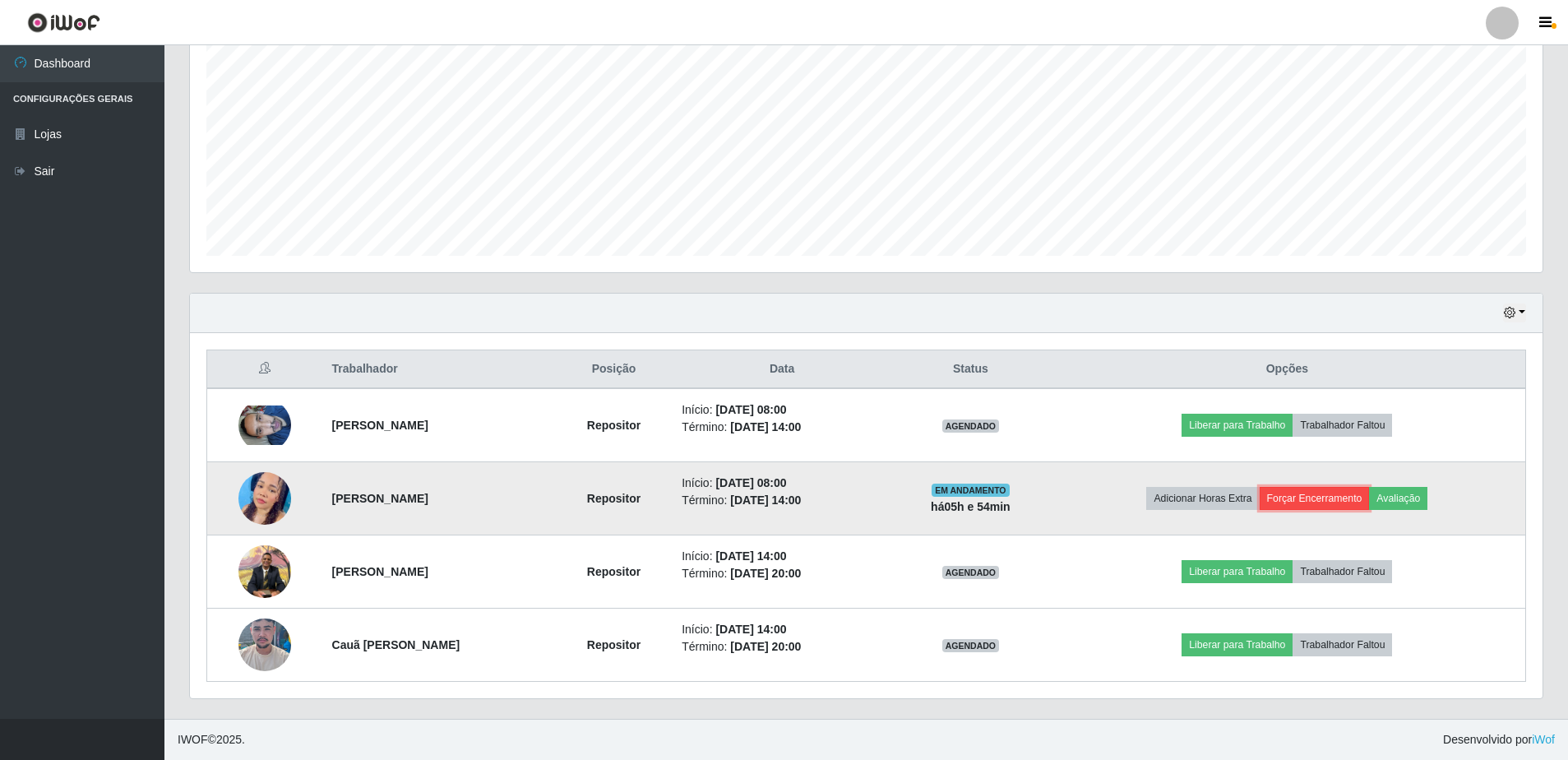
click at [1317, 493] on button "Forçar Encerramento" at bounding box center [1315, 498] width 110 height 23
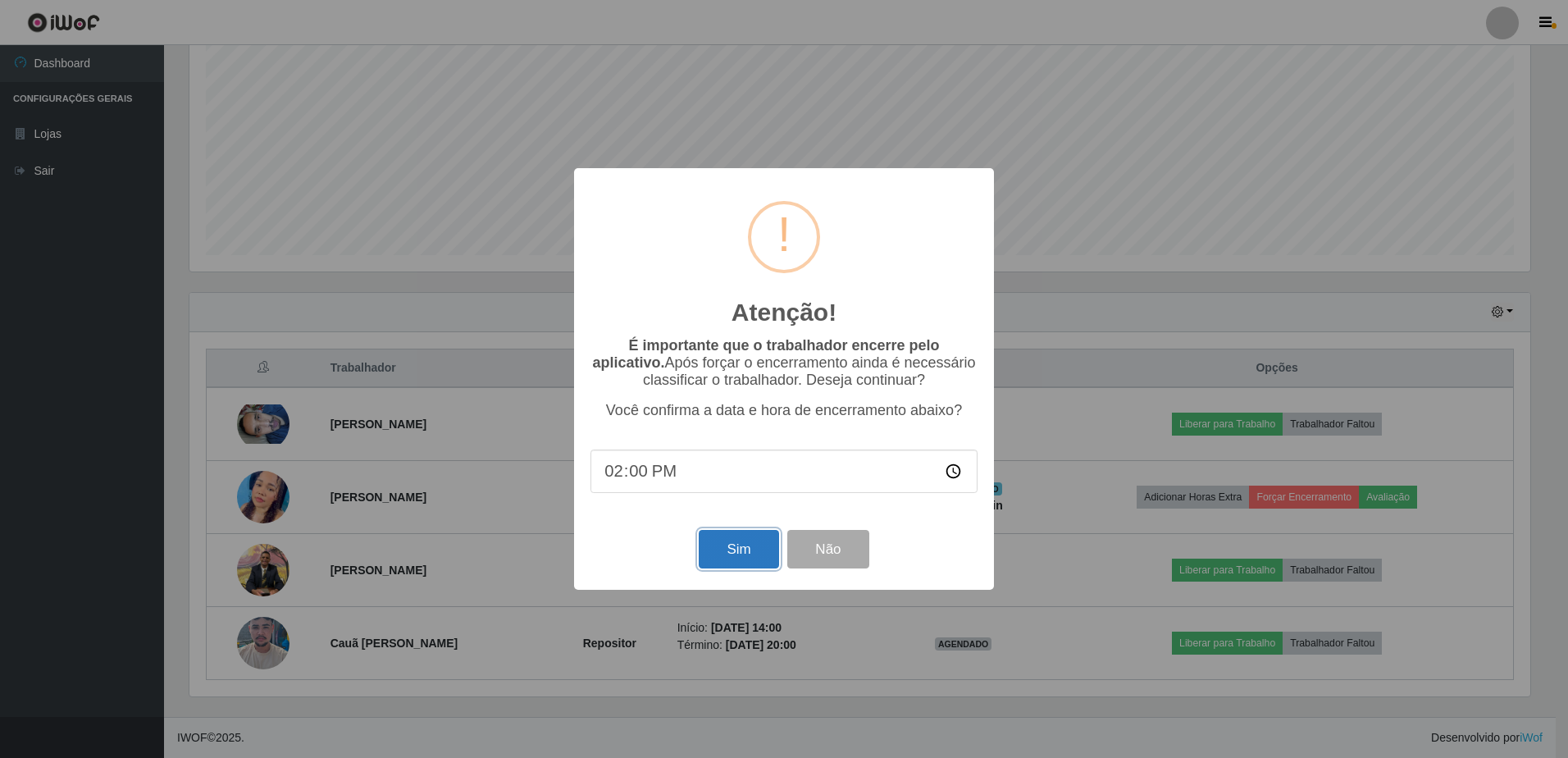
click at [746, 548] on button "Sim" at bounding box center [738, 549] width 79 height 39
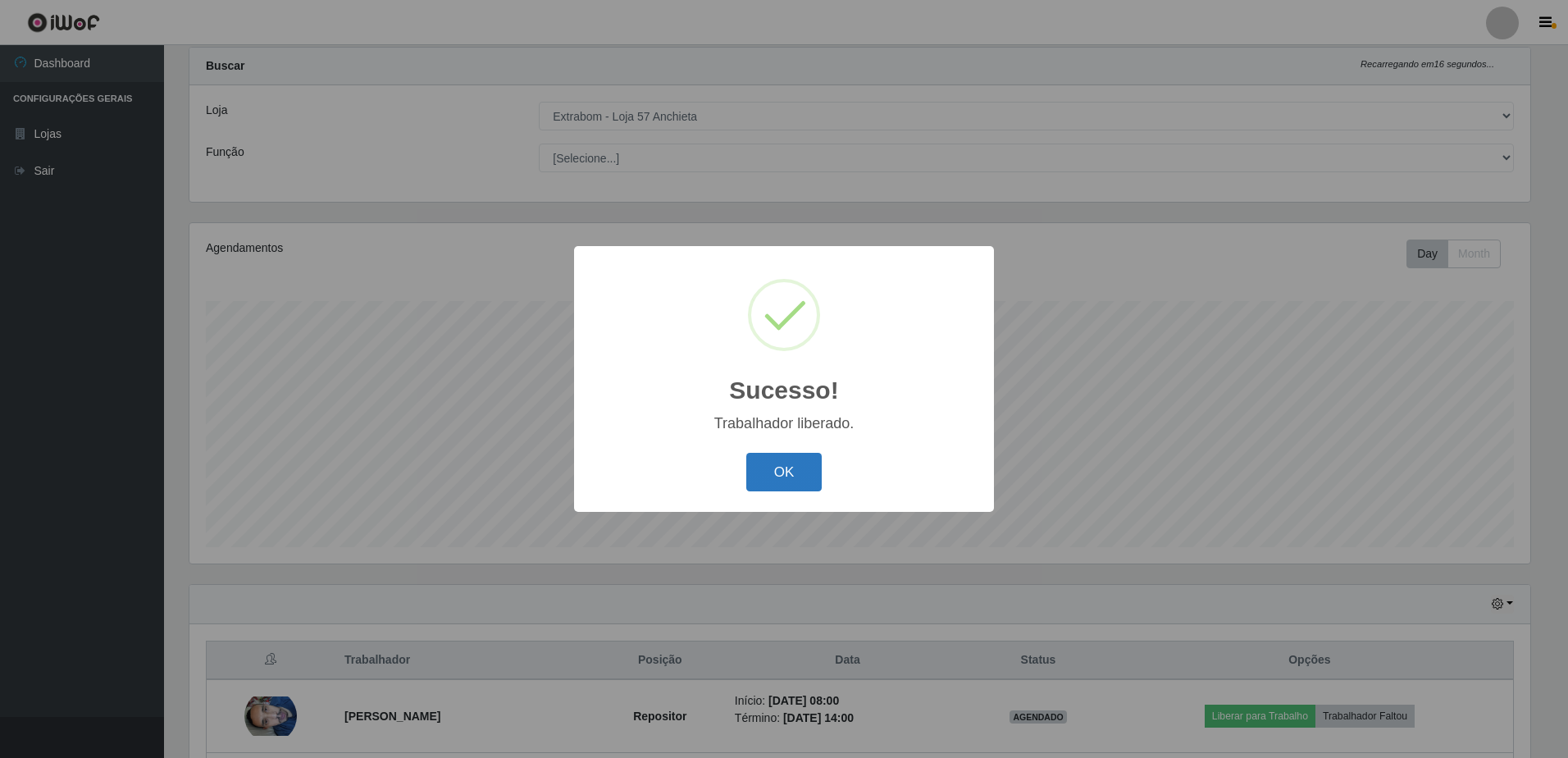
click at [797, 476] on button "OK" at bounding box center [784, 472] width 77 height 39
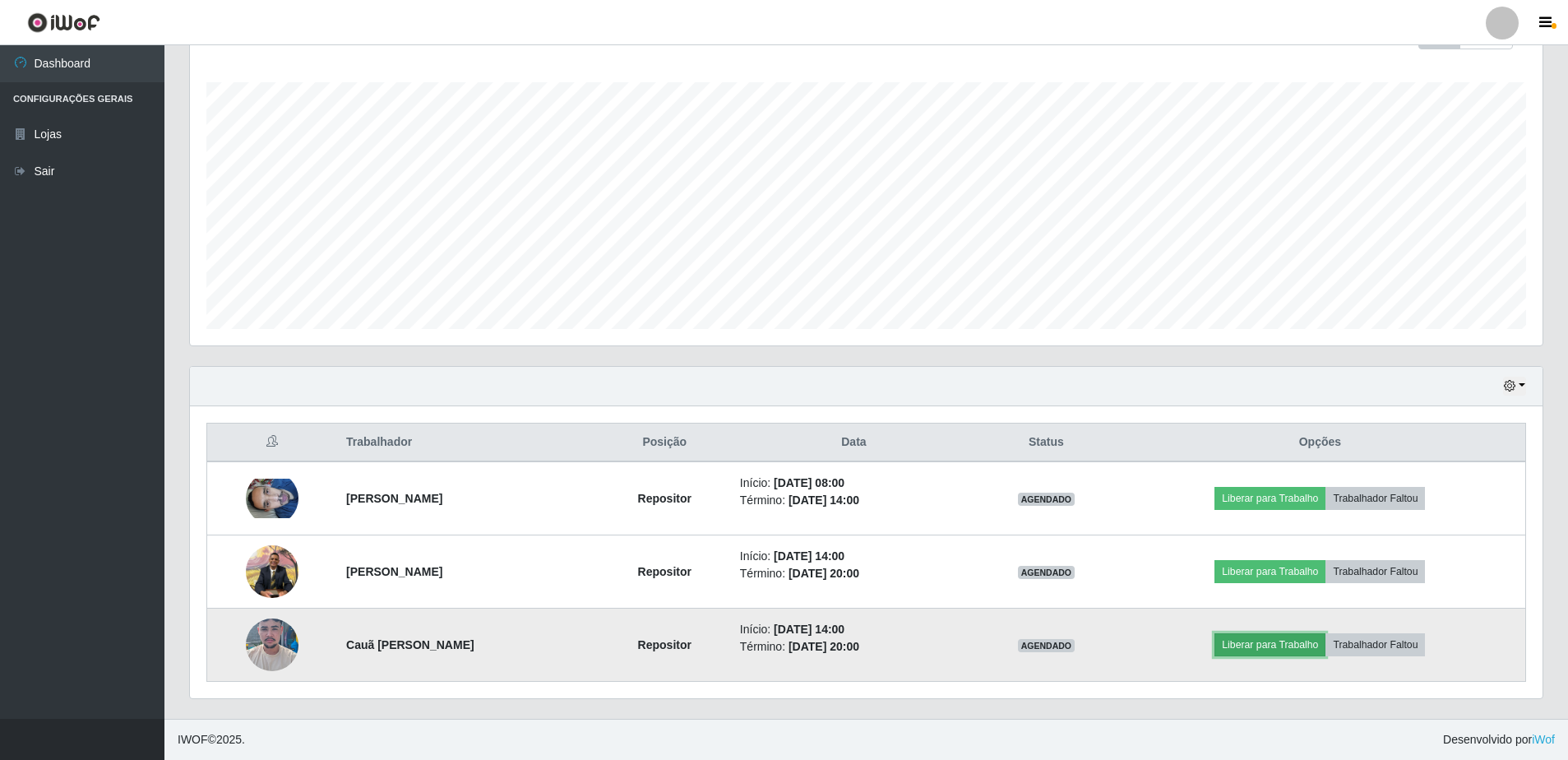
click at [1284, 643] on button "Liberar para Trabalho" at bounding box center [1270, 644] width 111 height 23
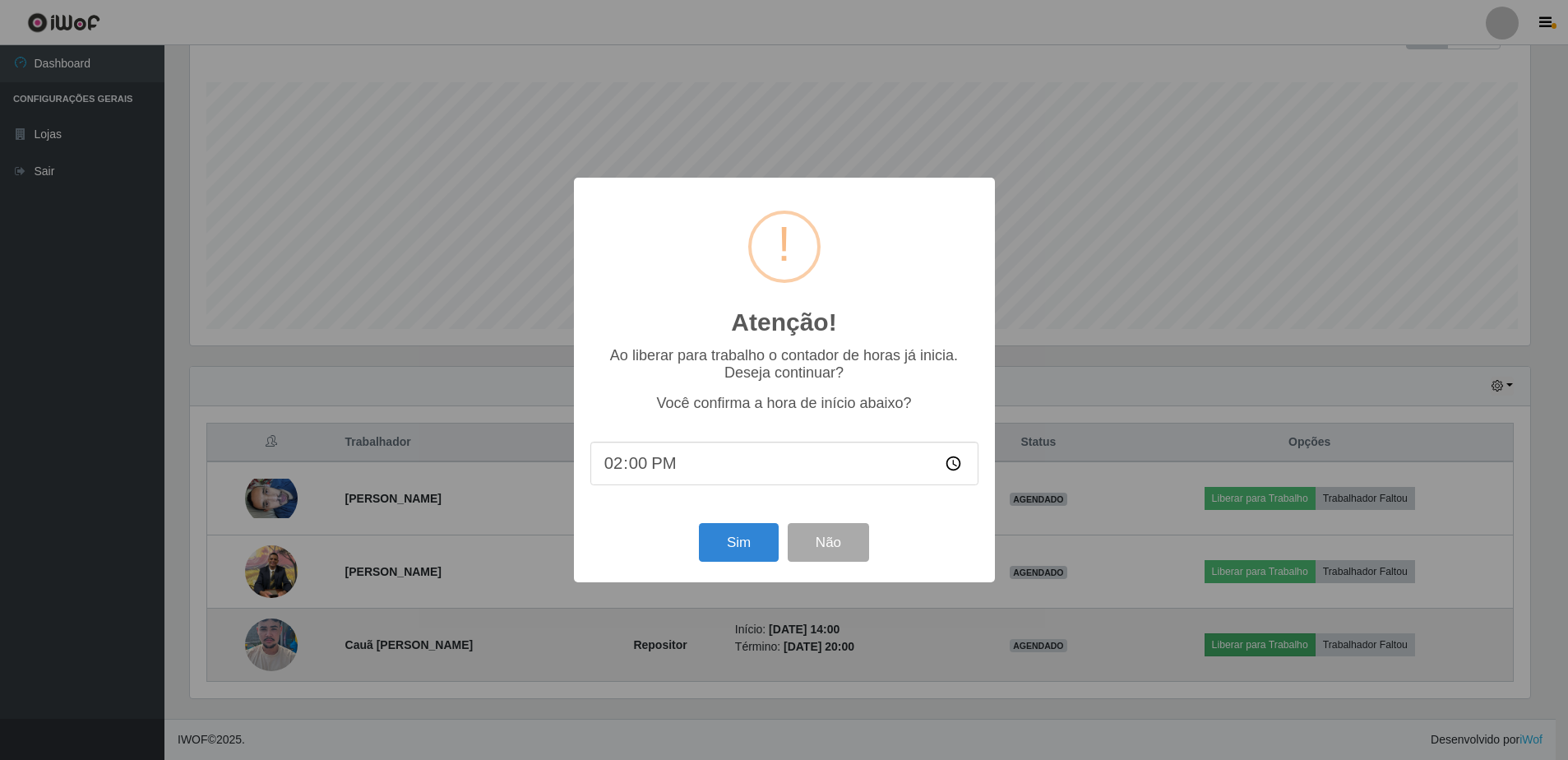
scroll to position [341, 1345]
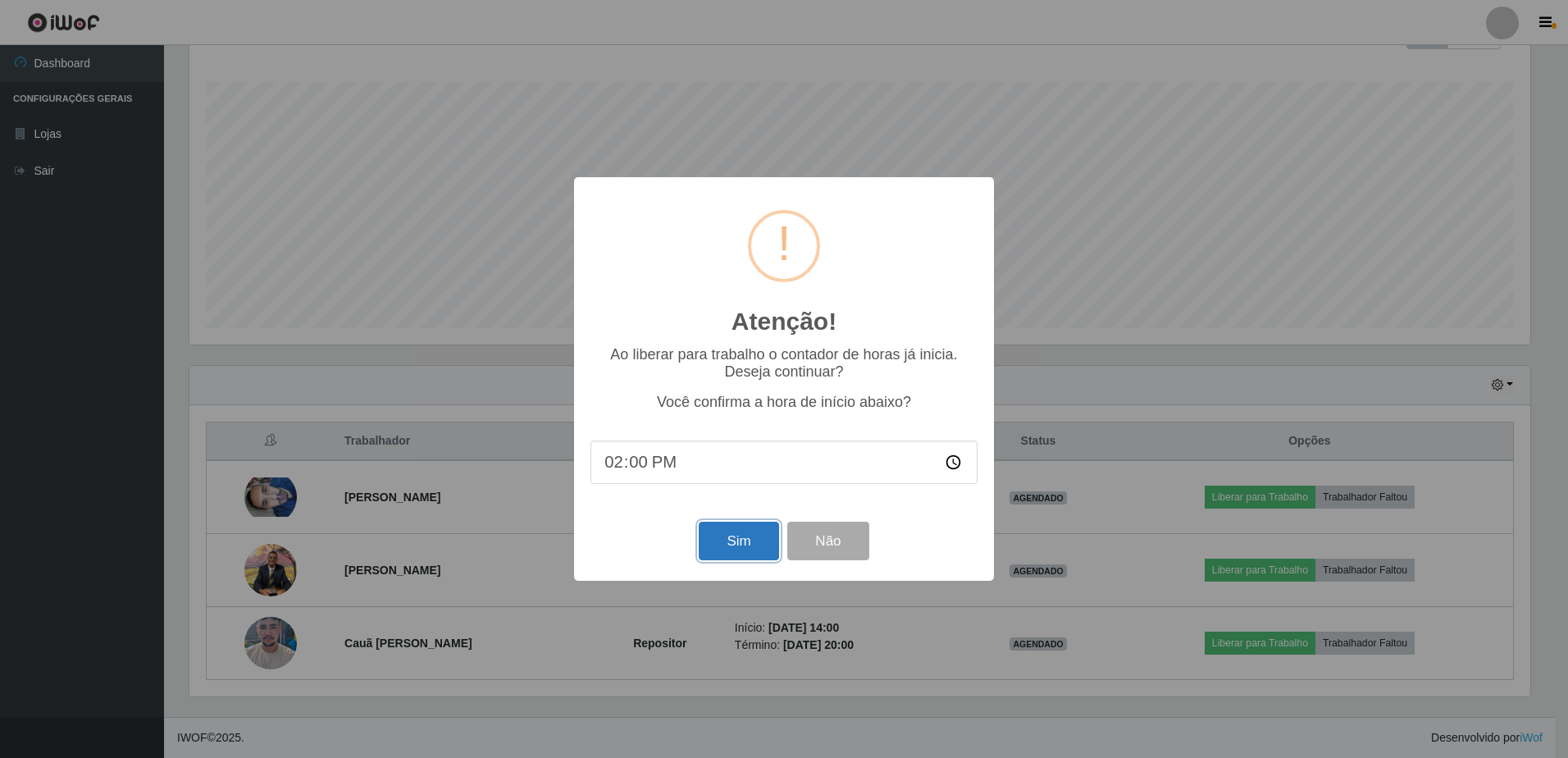
click at [751, 549] on button "Sim" at bounding box center [738, 541] width 79 height 39
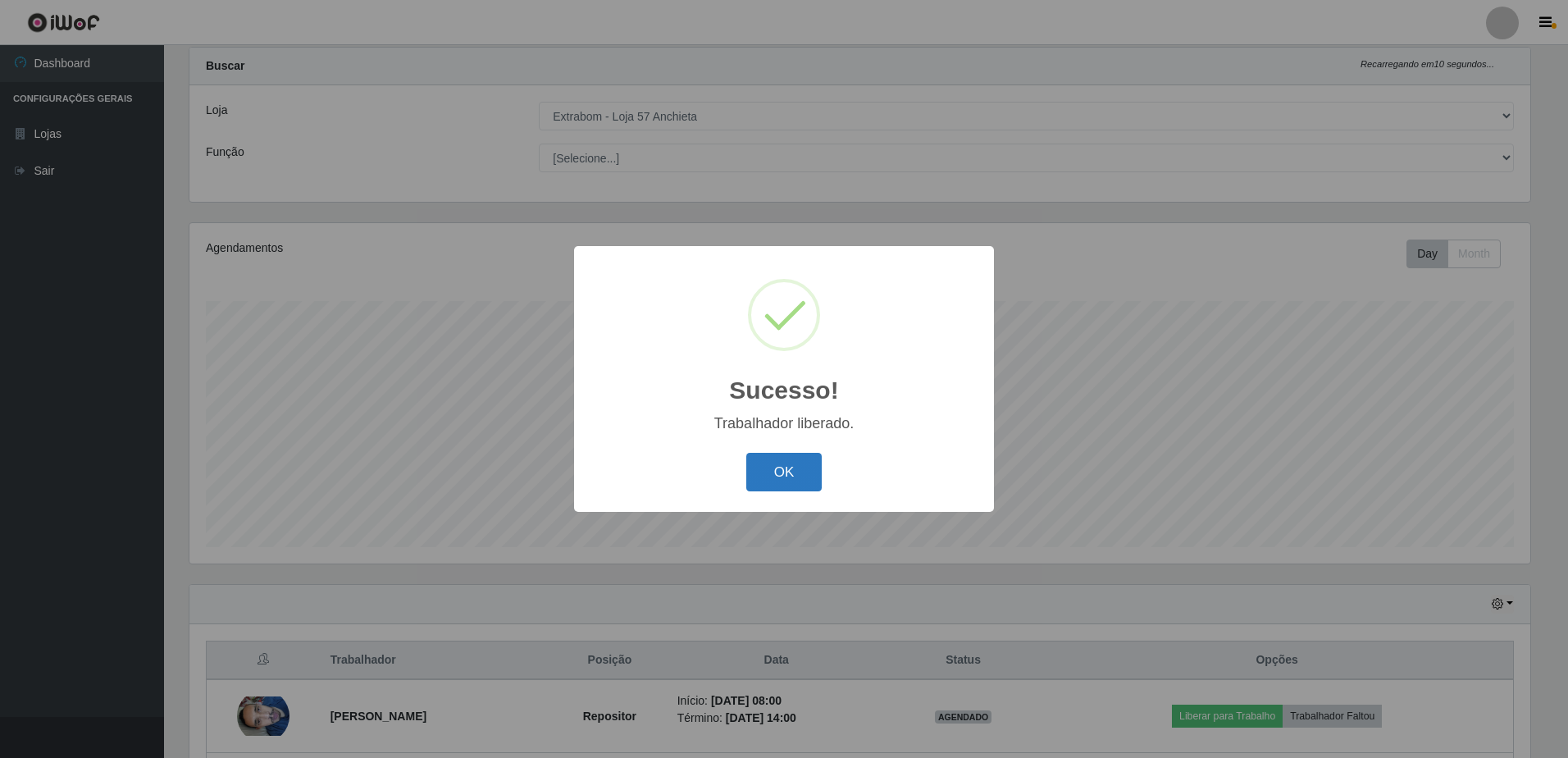
click at [772, 489] on button "OK" at bounding box center [784, 472] width 77 height 39
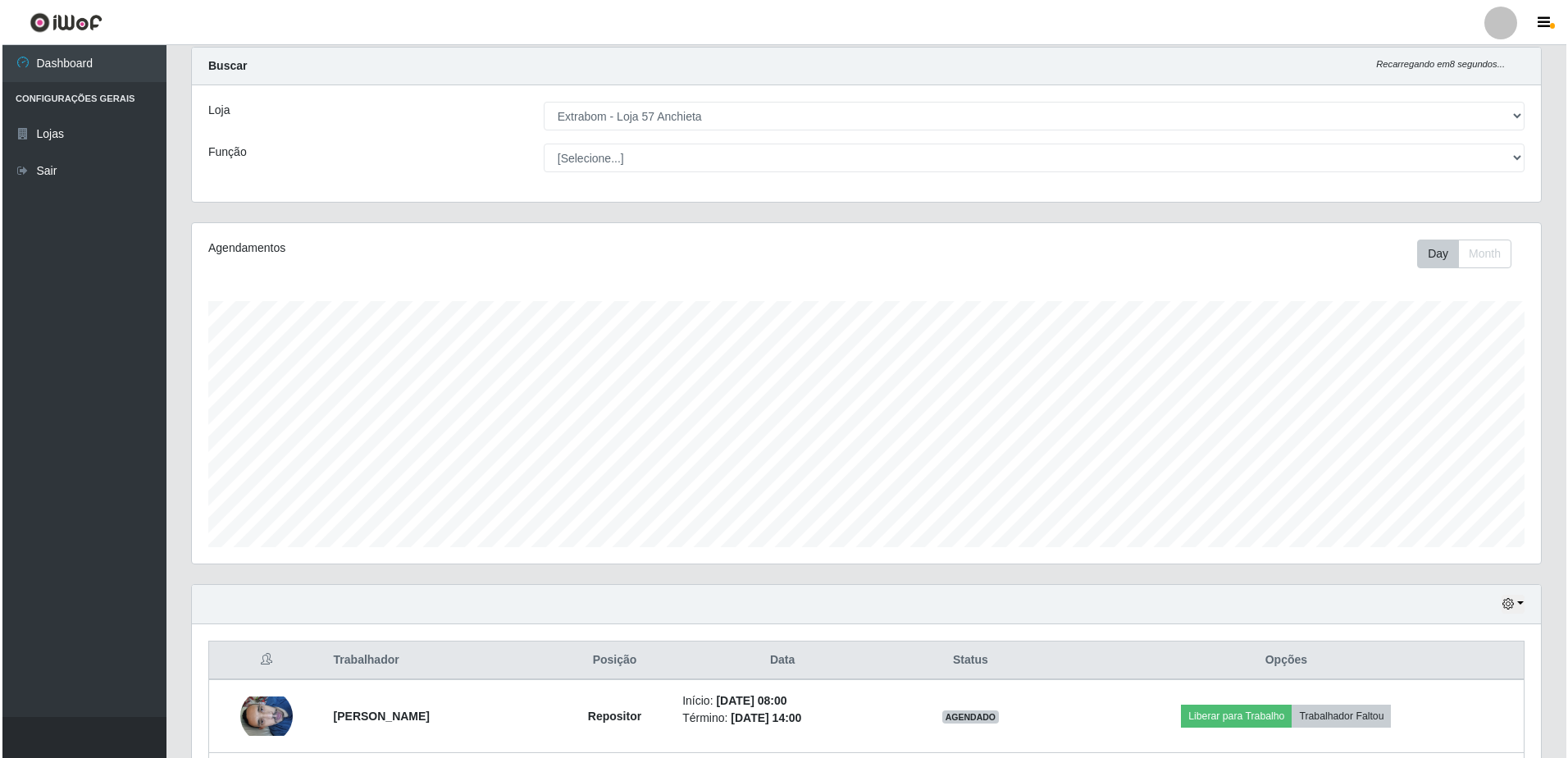
scroll to position [258, 0]
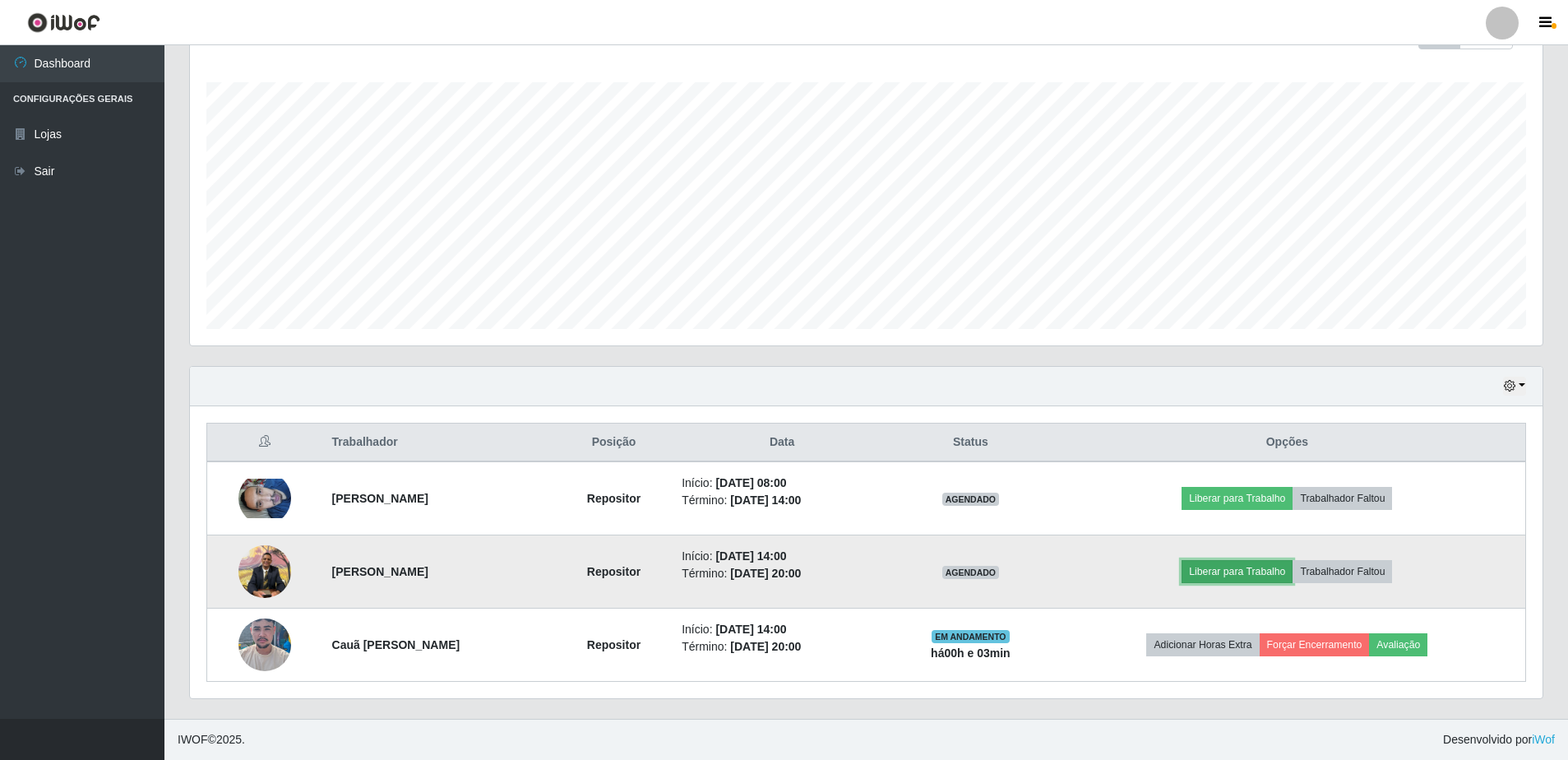
click at [1247, 576] on button "Liberar para Trabalho" at bounding box center [1237, 571] width 111 height 23
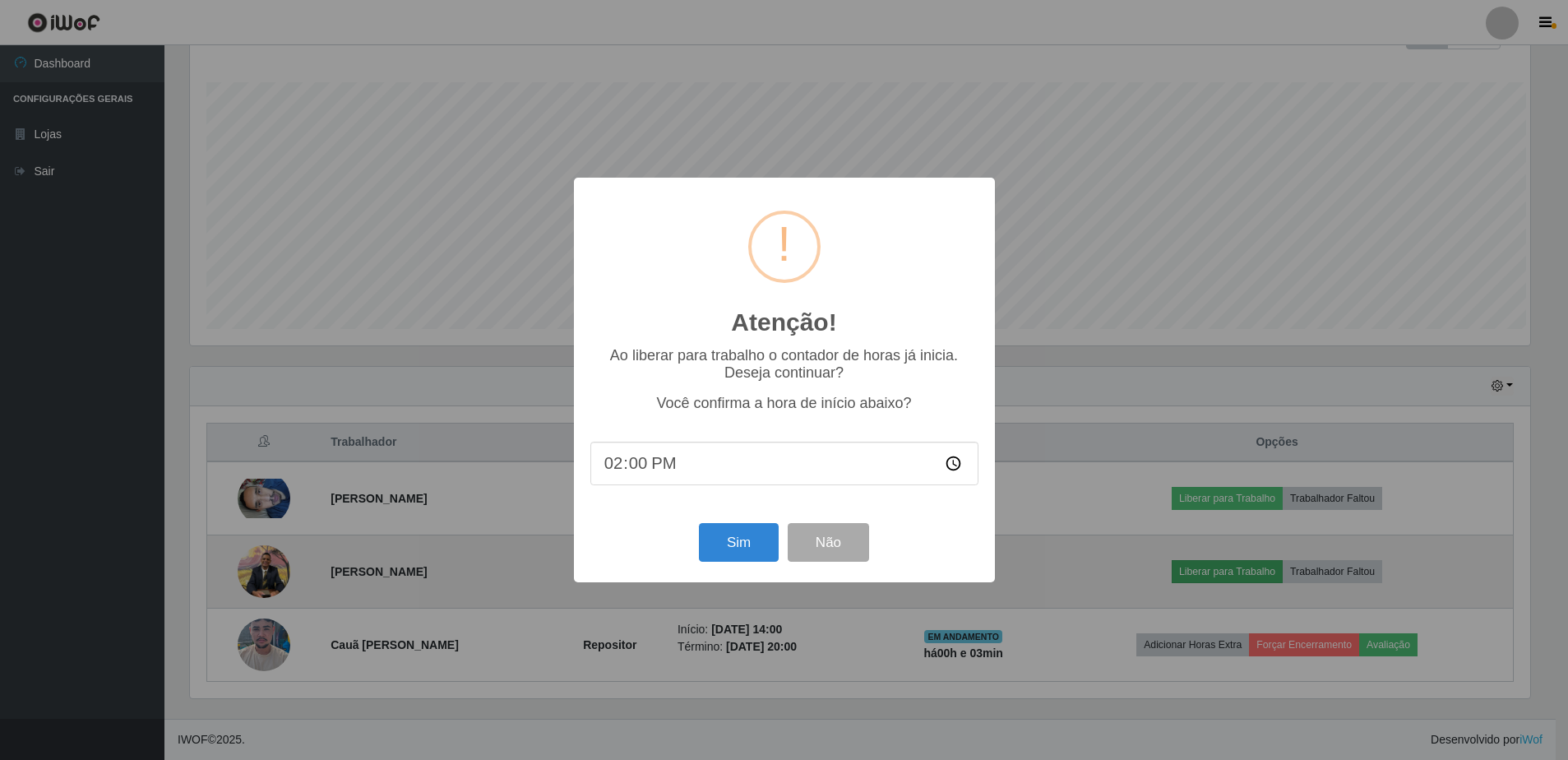
scroll to position [341, 1345]
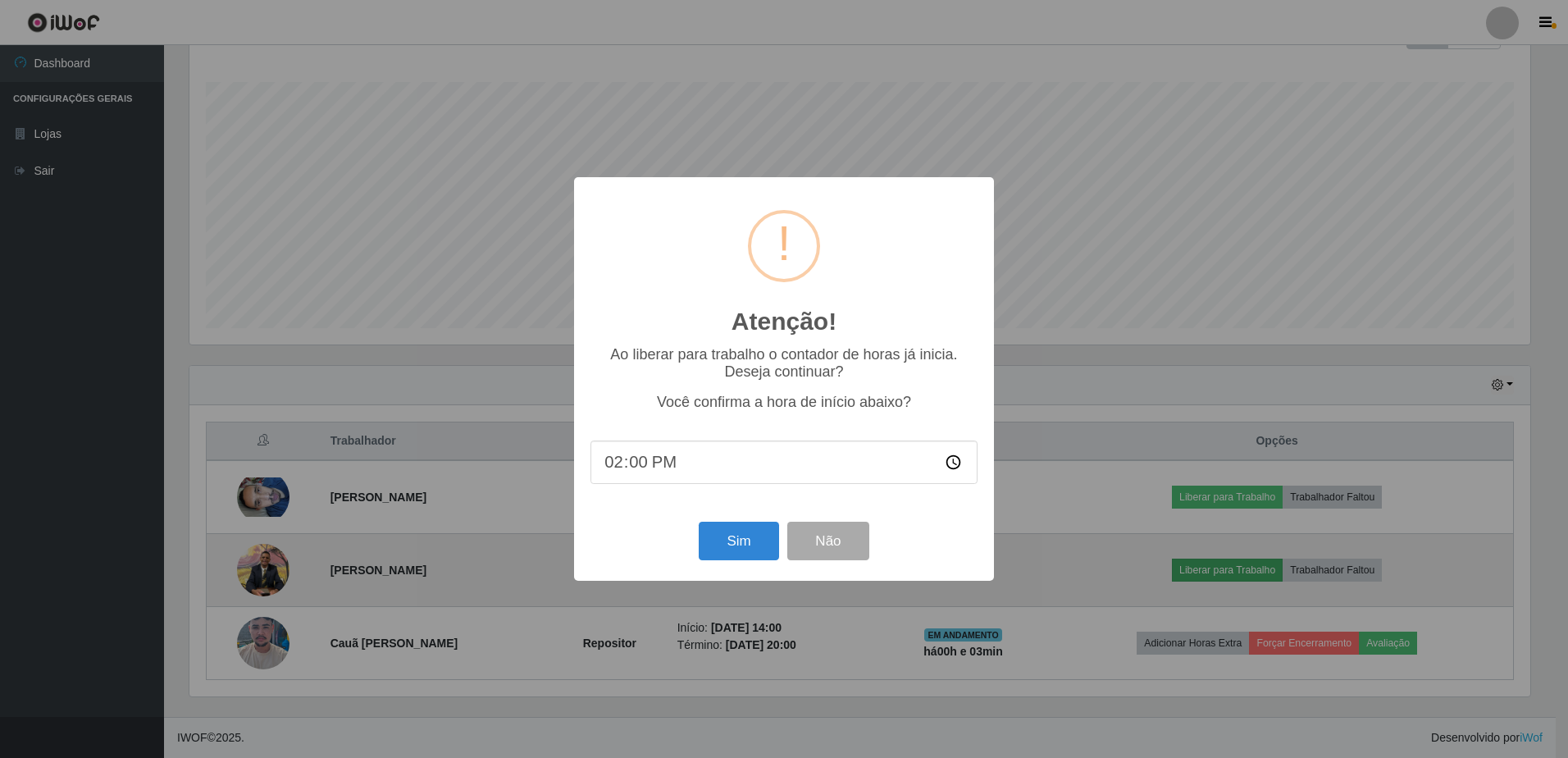
type input "14:03"
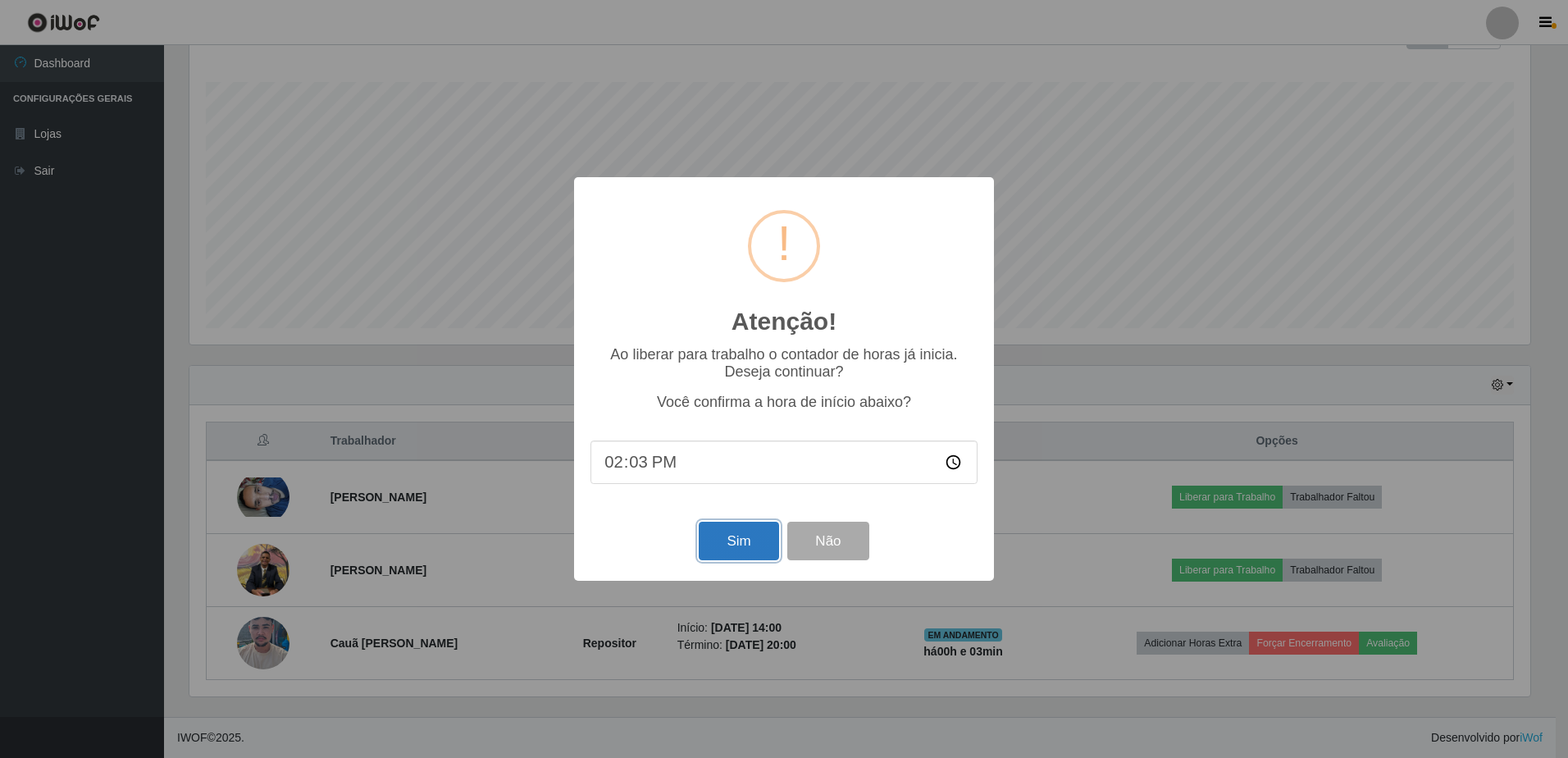
click at [758, 534] on button "Sim" at bounding box center [738, 541] width 79 height 39
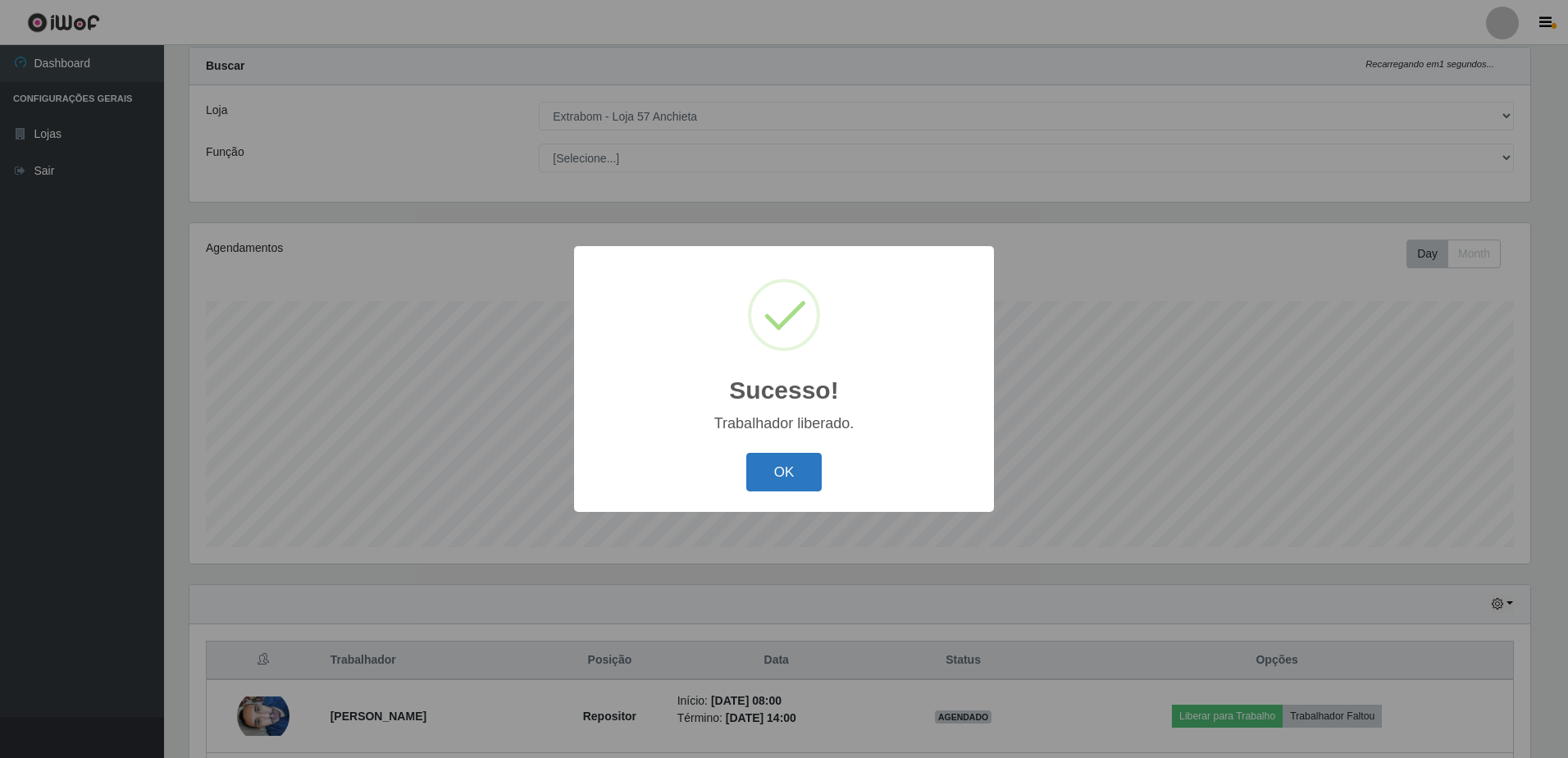
click at [782, 460] on button "OK" at bounding box center [784, 472] width 77 height 39
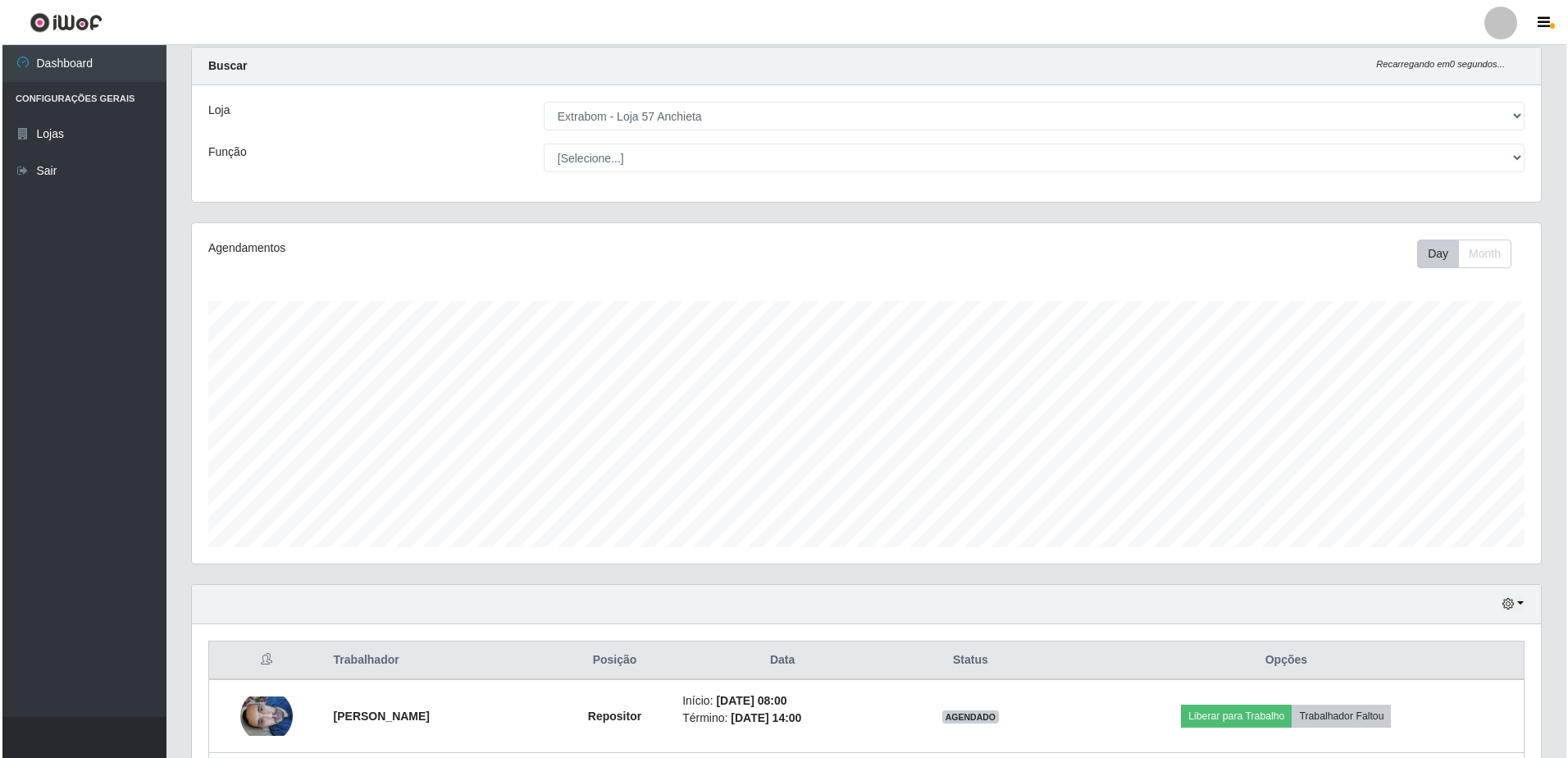
scroll to position [258, 0]
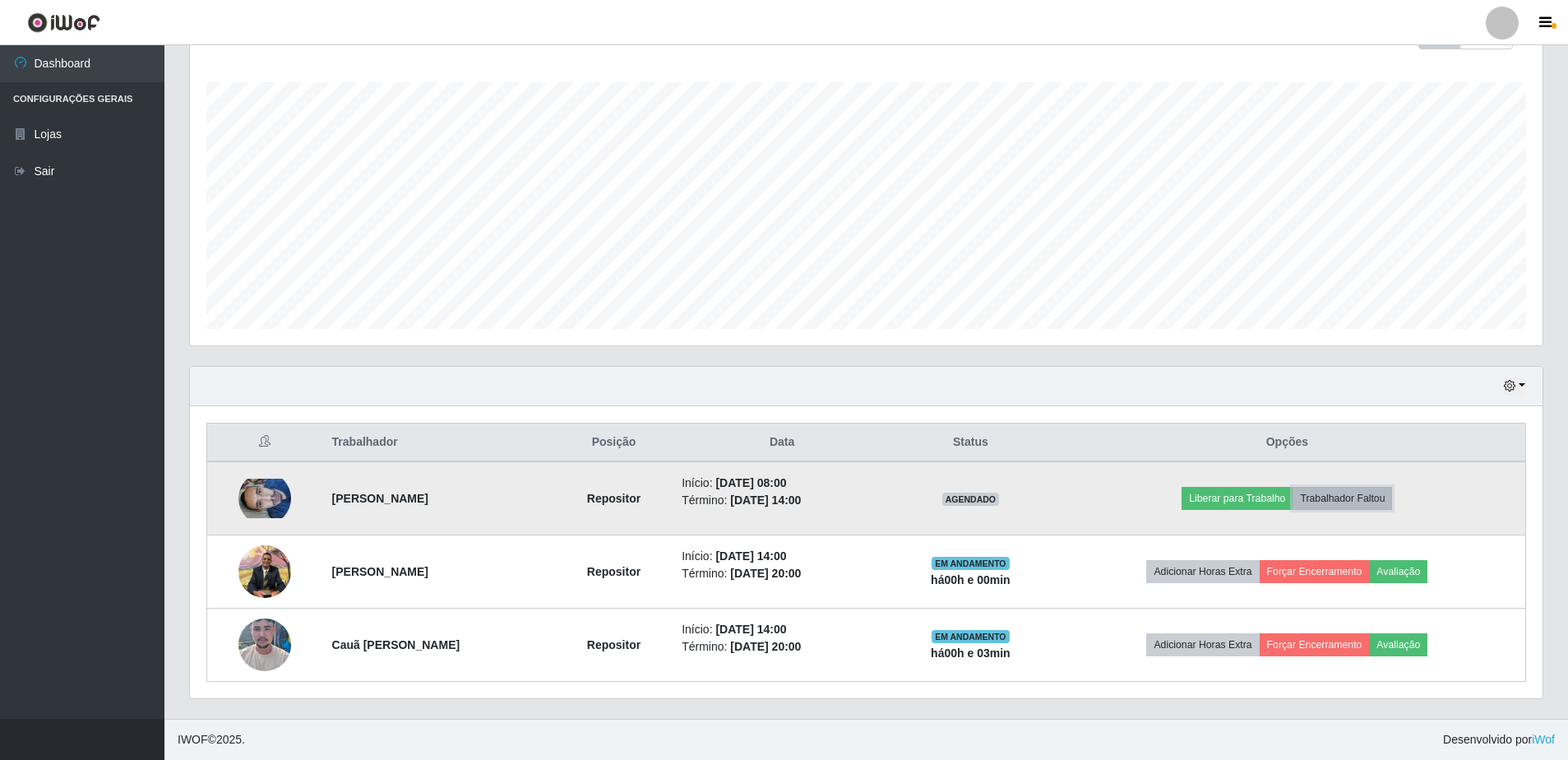
click at [1334, 503] on button "Trabalhador Faltou" at bounding box center [1342, 498] width 100 height 23
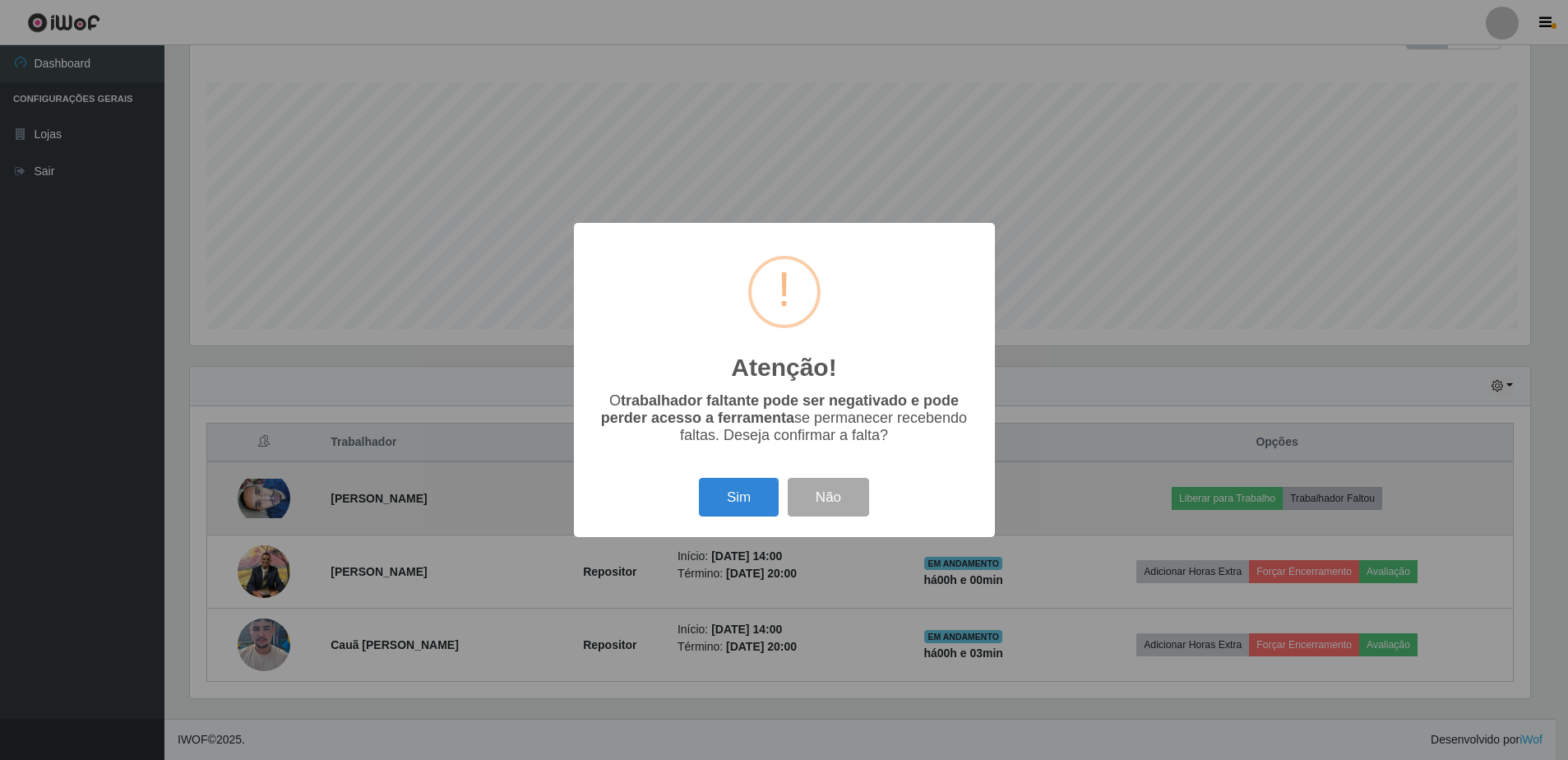
scroll to position [341, 1345]
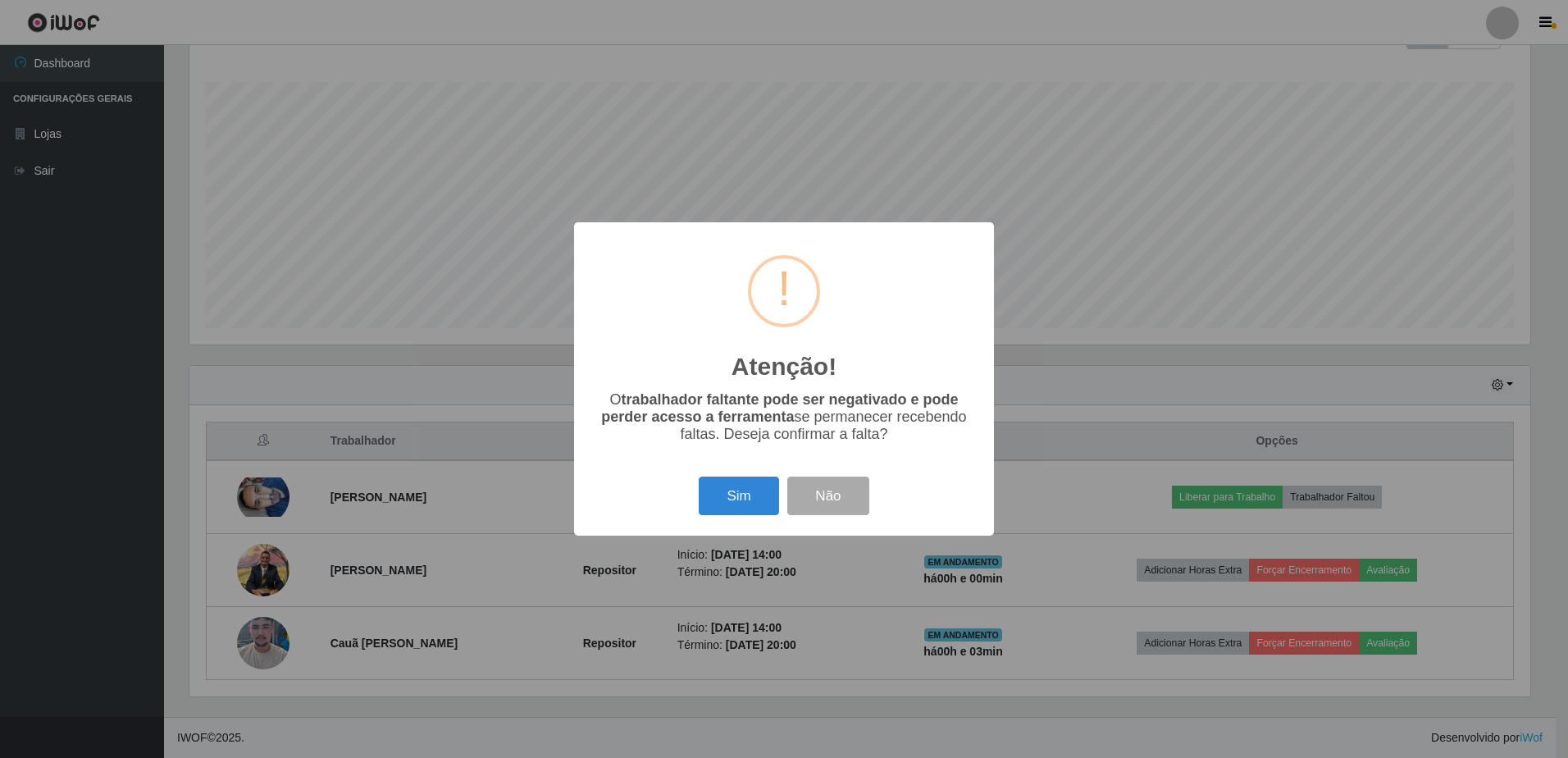
click at [677, 507] on div "Sim Não" at bounding box center [784, 495] width 387 height 47
click at [750, 504] on button "Sim" at bounding box center [738, 496] width 79 height 39
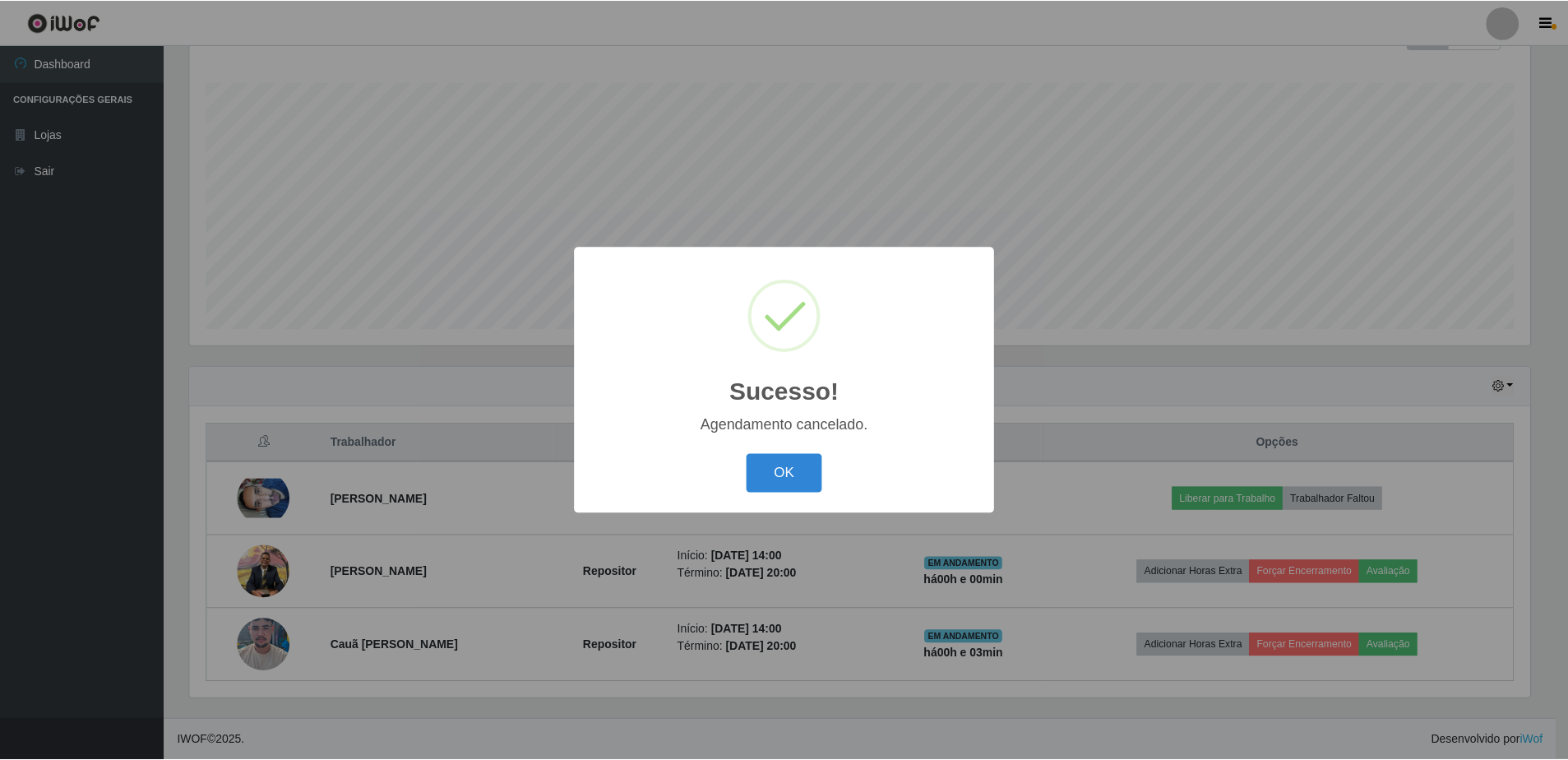
scroll to position [185, 0]
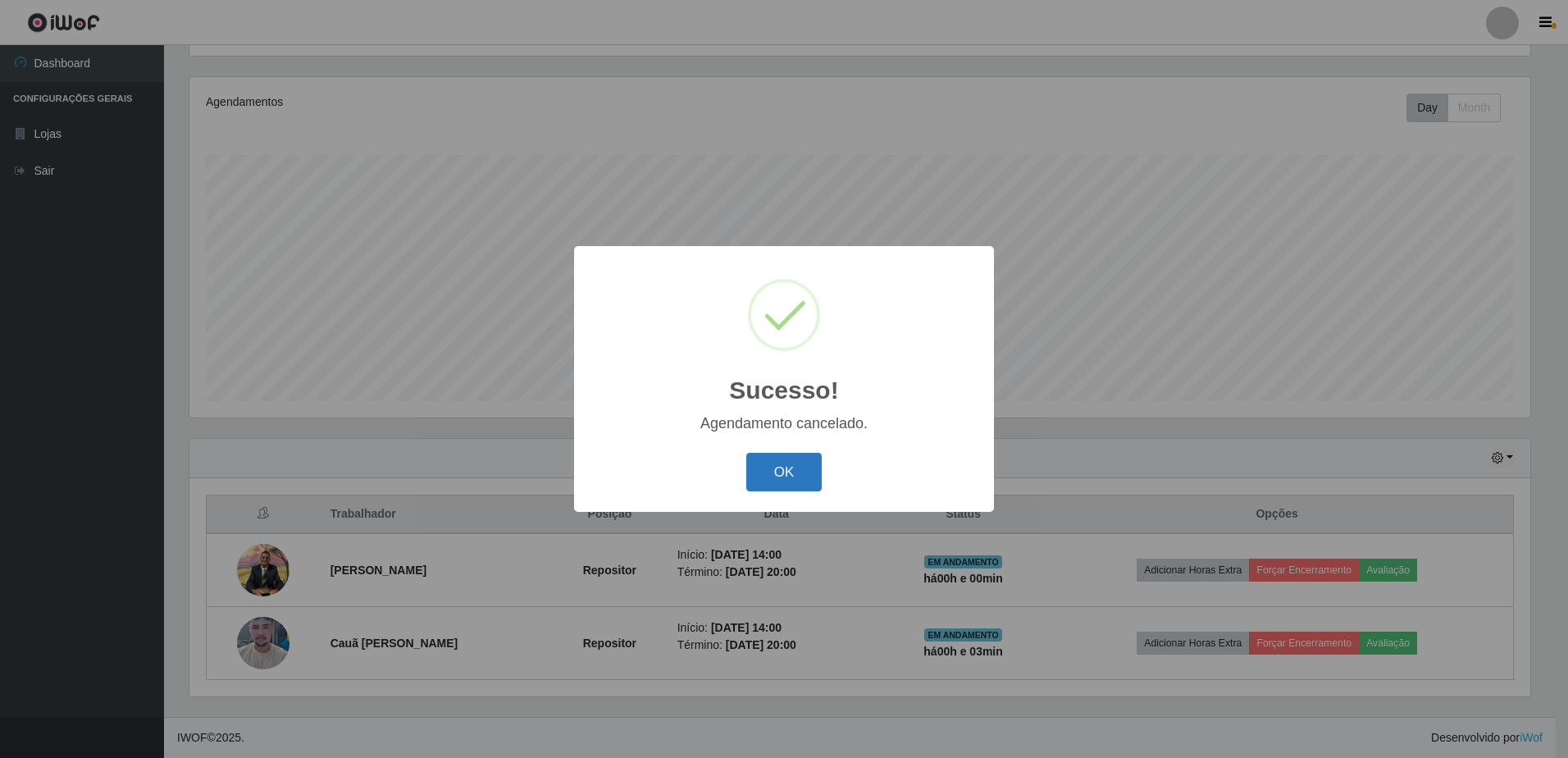
click at [770, 489] on button "OK" at bounding box center [784, 472] width 77 height 39
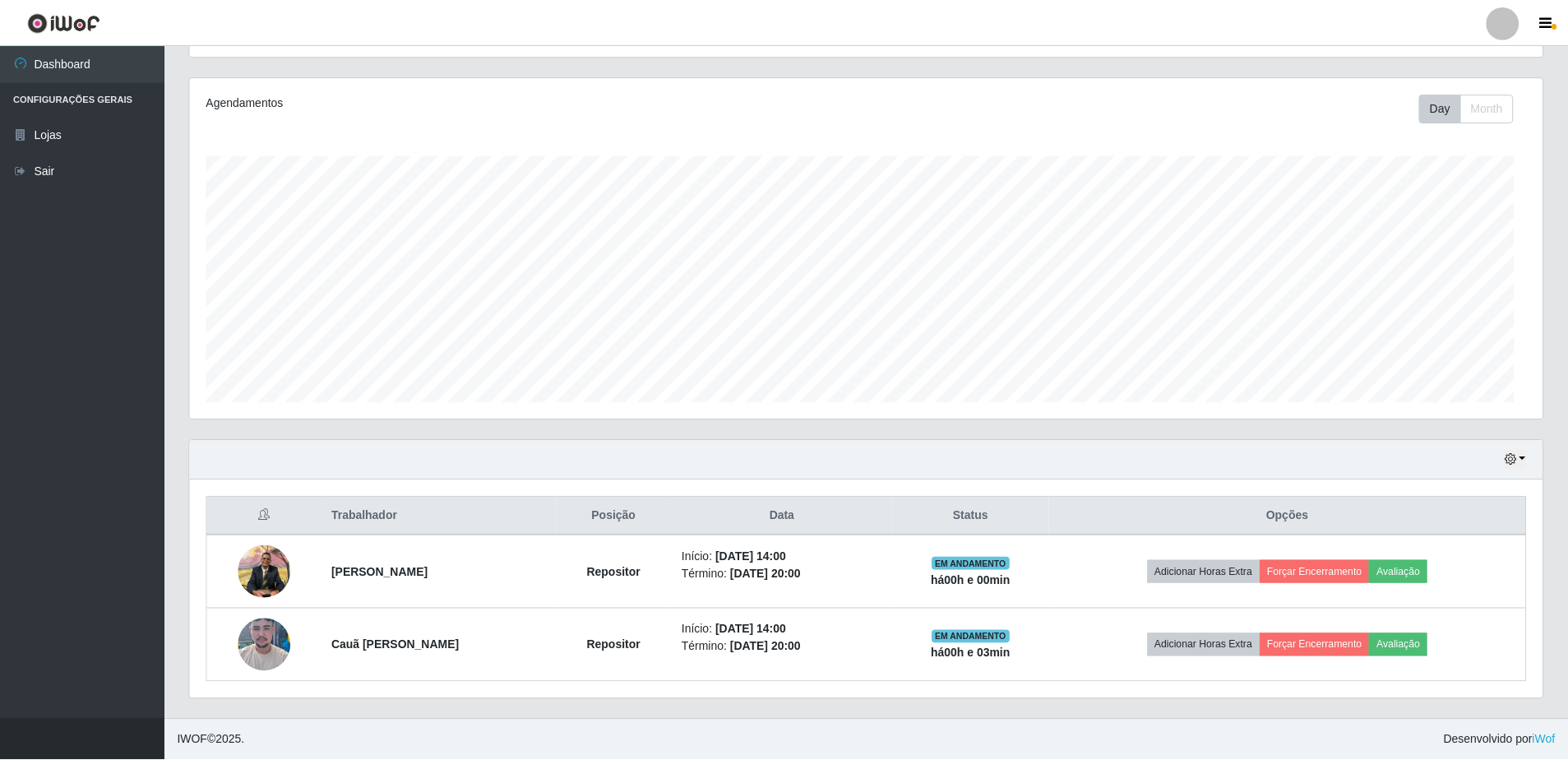
scroll to position [341, 1353]
